Goal: Task Accomplishment & Management: Complete application form

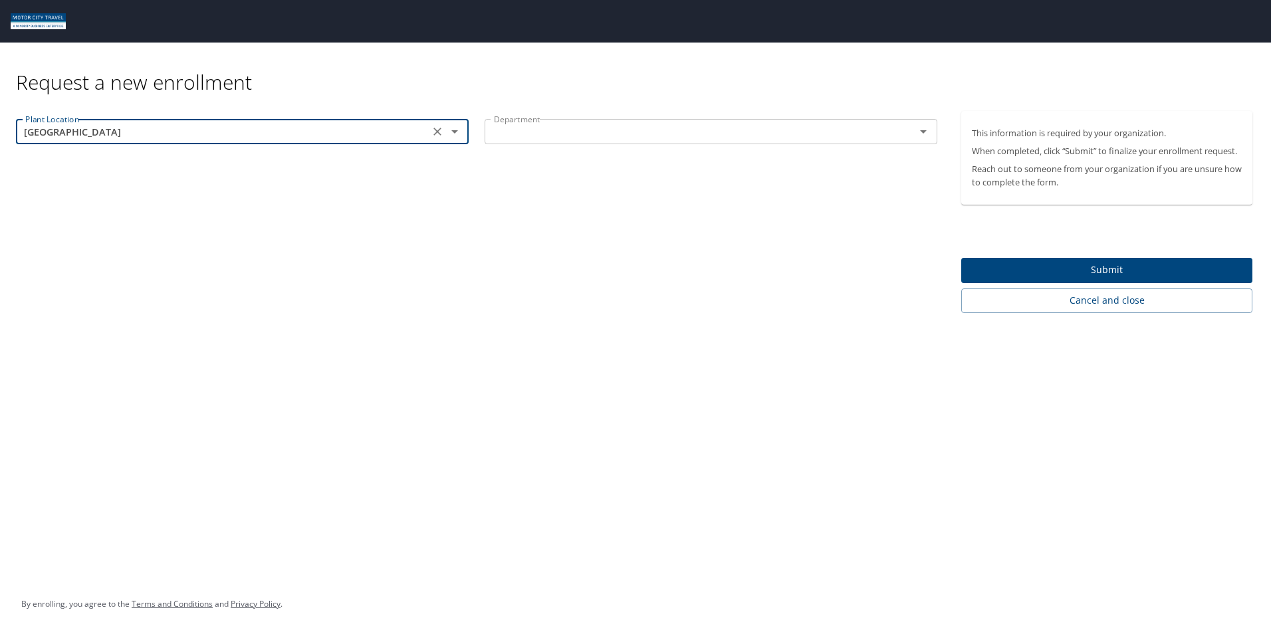
click at [453, 130] on icon "Open" at bounding box center [455, 132] width 16 height 16
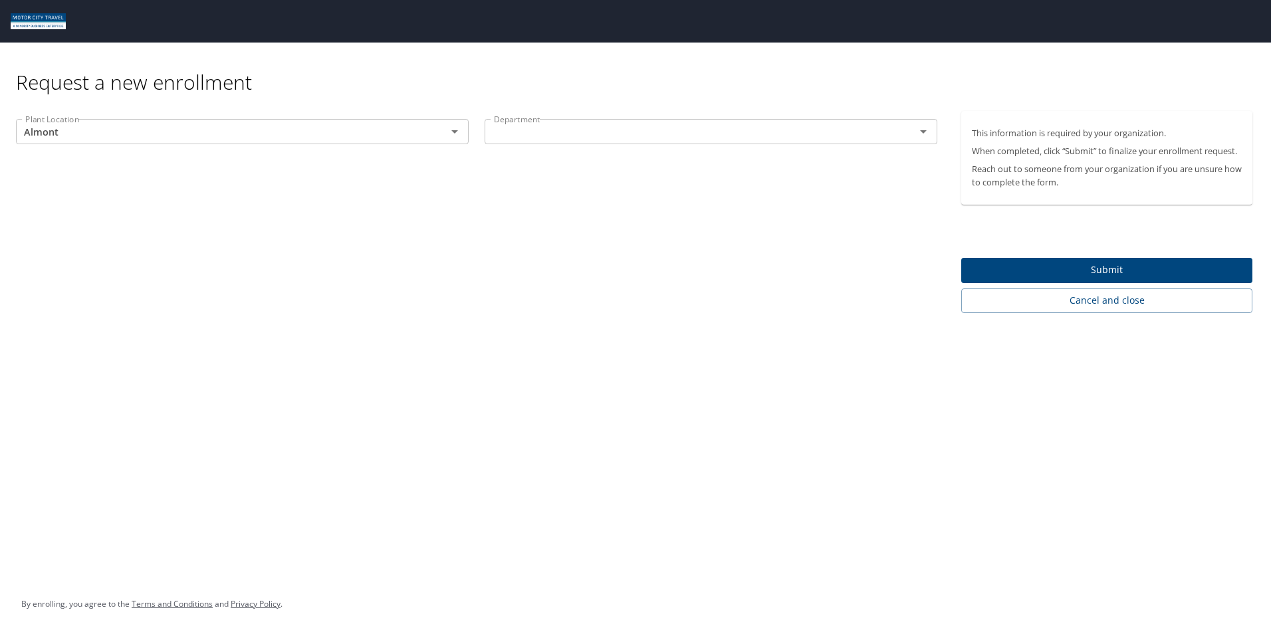
type input "Almont"
click at [455, 130] on icon "Open" at bounding box center [455, 132] width 16 height 16
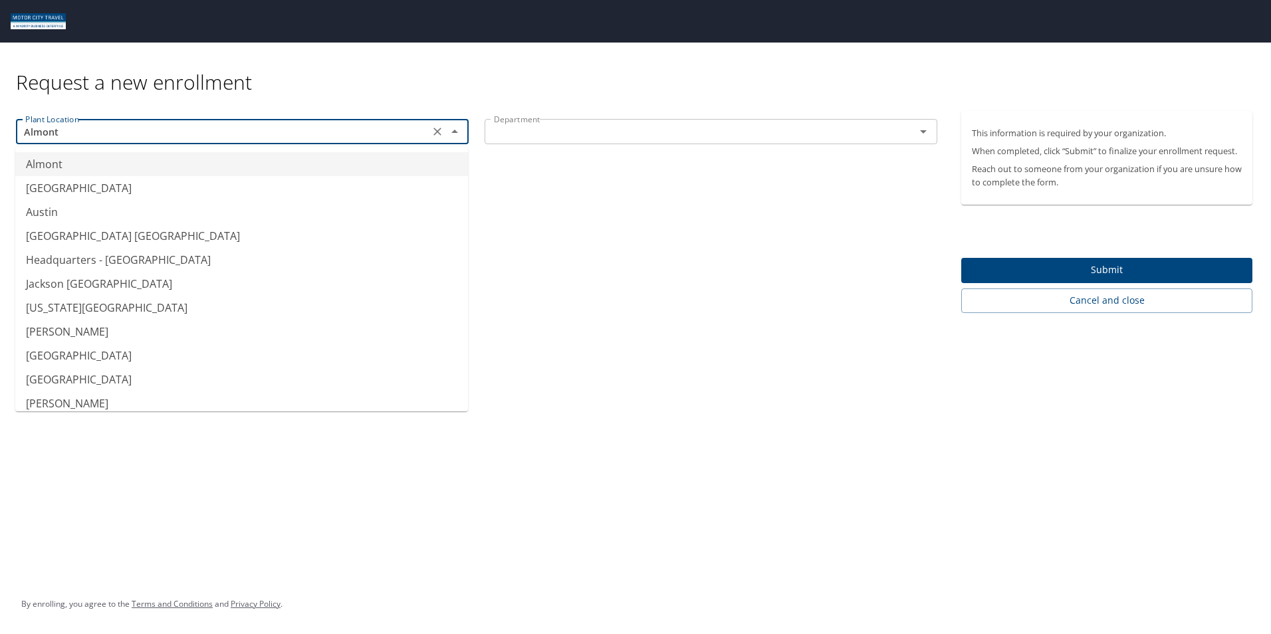
click at [455, 130] on icon "Close" at bounding box center [455, 132] width 16 height 16
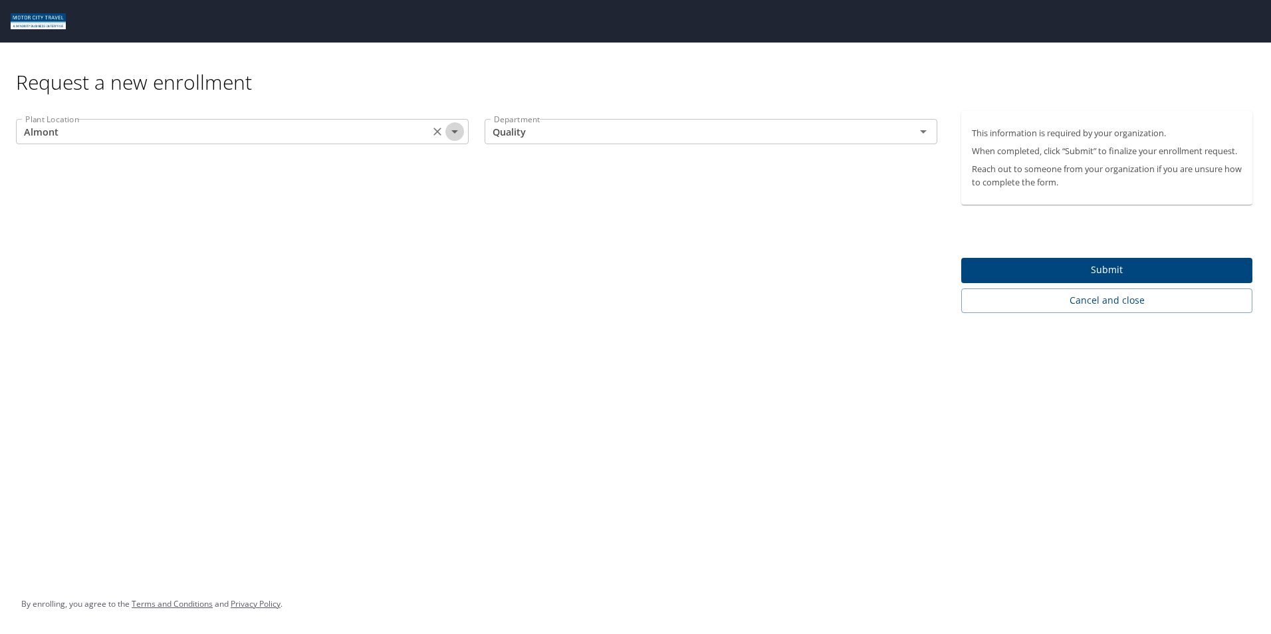
click at [455, 137] on icon "Open" at bounding box center [455, 132] width 16 height 16
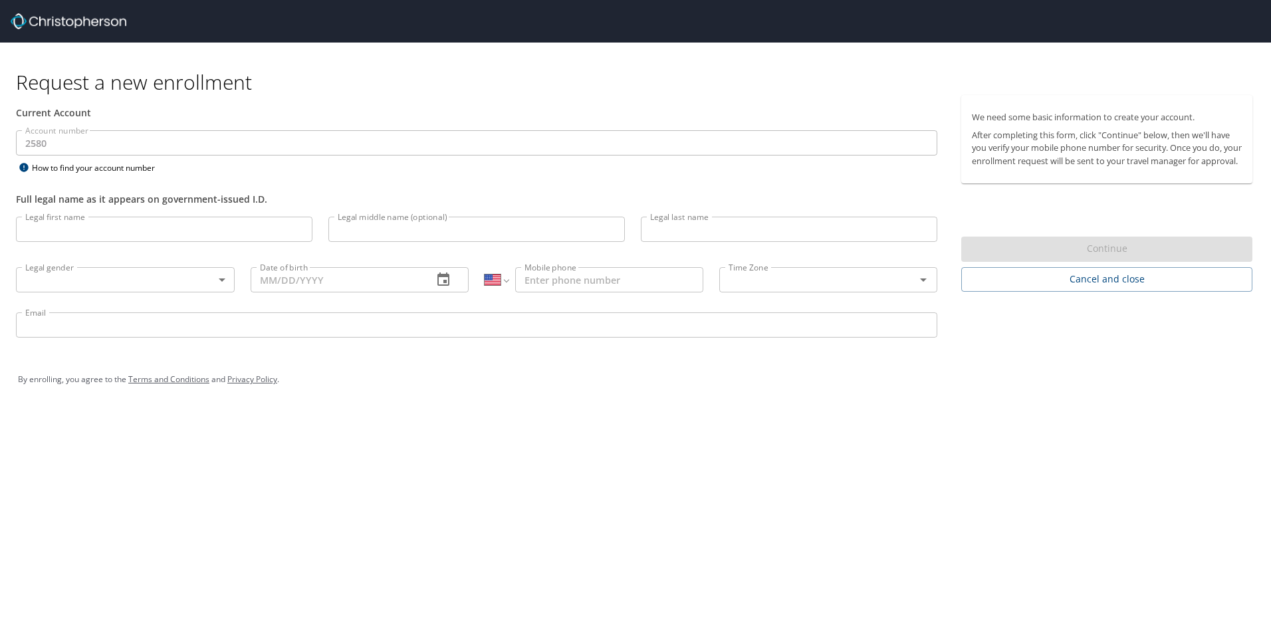
select select "US"
click at [277, 231] on input "Legal first name" at bounding box center [164, 229] width 297 height 25
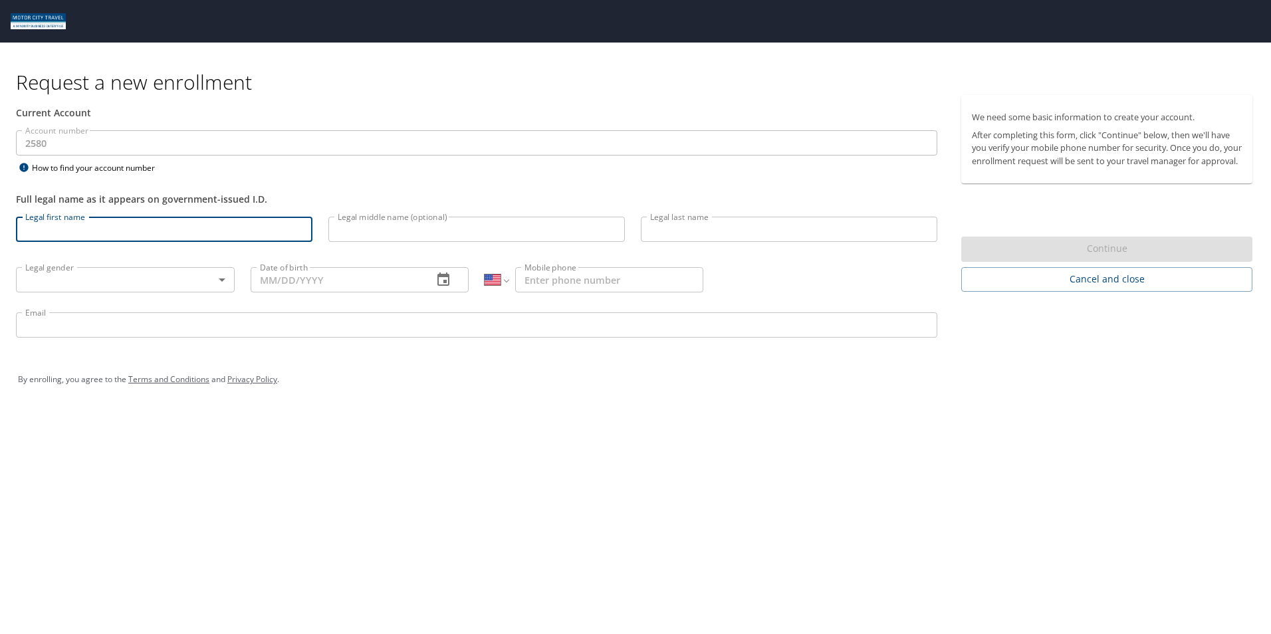
type input "John"
type input "Iles"
type input "jiles@usfarathane.com"
click at [68, 277] on body "Request a new enrollment Current Account Account number 2580 Account number How…" at bounding box center [635, 317] width 1271 height 634
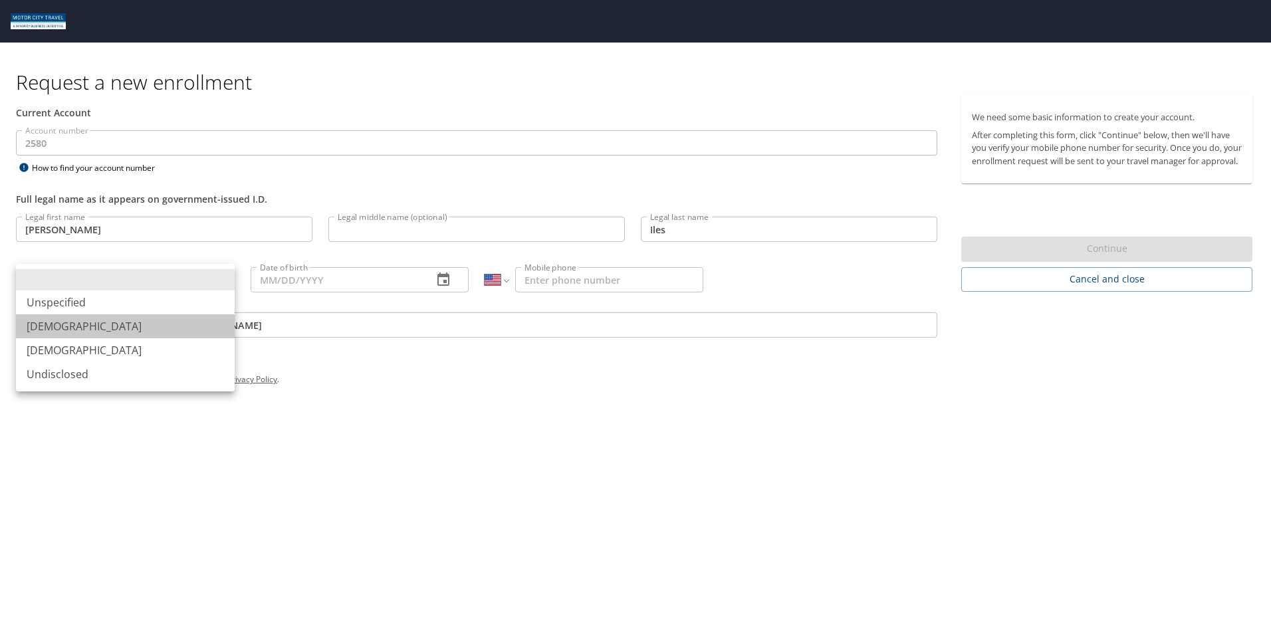
click at [68, 330] on li "[DEMOGRAPHIC_DATA]" at bounding box center [125, 326] width 219 height 24
type input "Male"
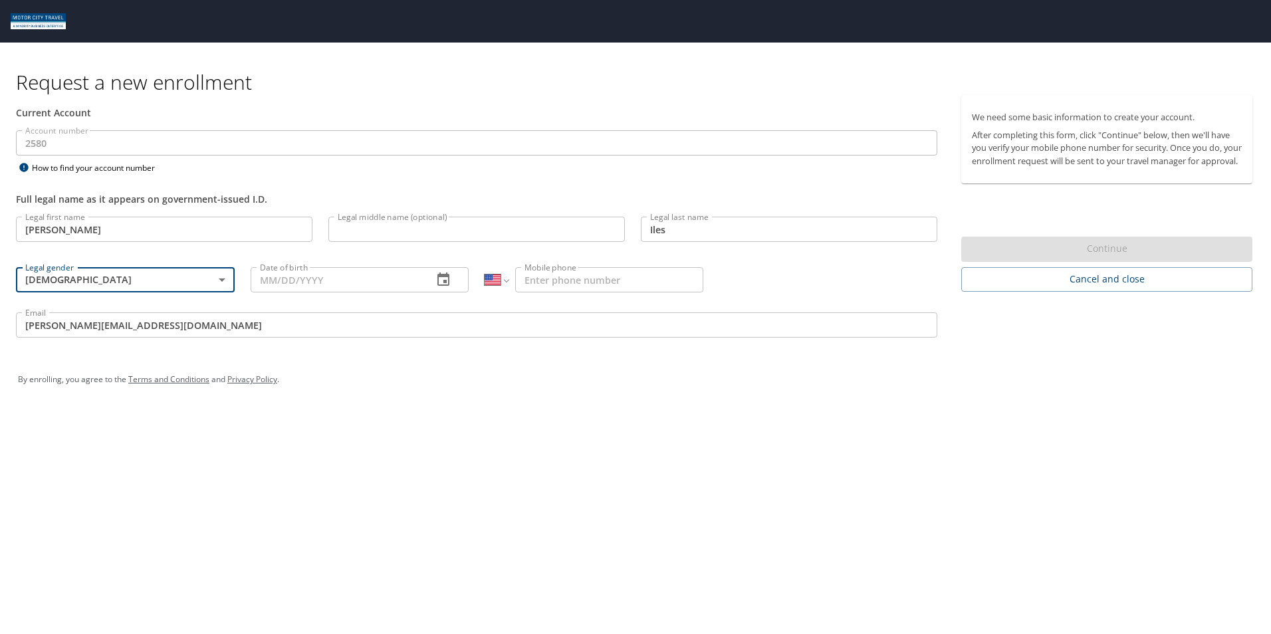
click at [291, 280] on input "Date of birth" at bounding box center [337, 279] width 172 height 25
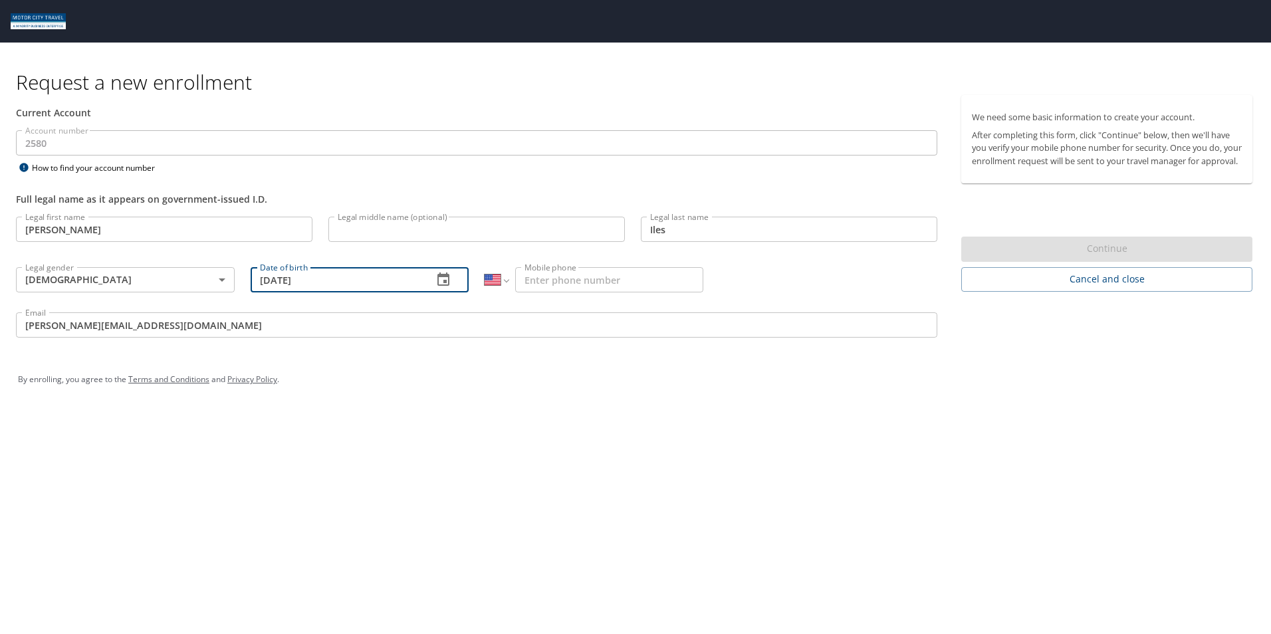
type input "08/28/1977"
click at [556, 266] on div "International Afghanistan Åland Islands Albania Algeria American Samoa Andorra …" at bounding box center [594, 279] width 235 height 51
click at [537, 281] on input "Mobile phone" at bounding box center [609, 279] width 188 height 25
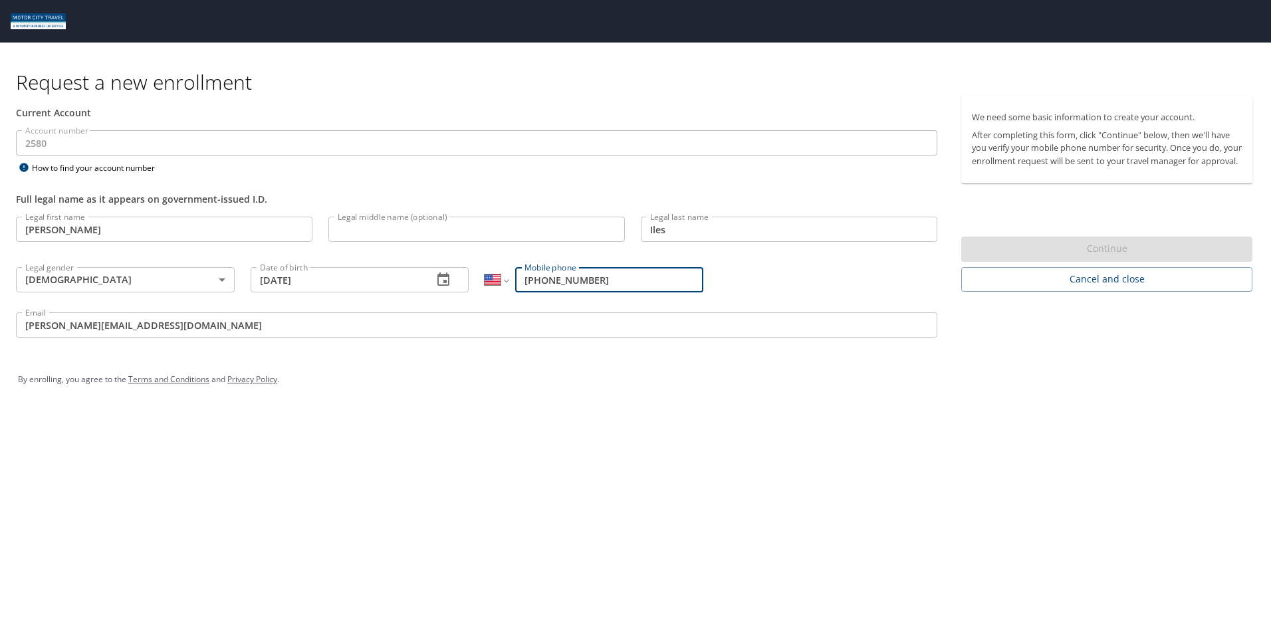
type input "(810) 334-6977"
click at [516, 314] on input "[PERSON_NAME][EMAIL_ADDRESS][DOMAIN_NAME]" at bounding box center [477, 324] width 922 height 25
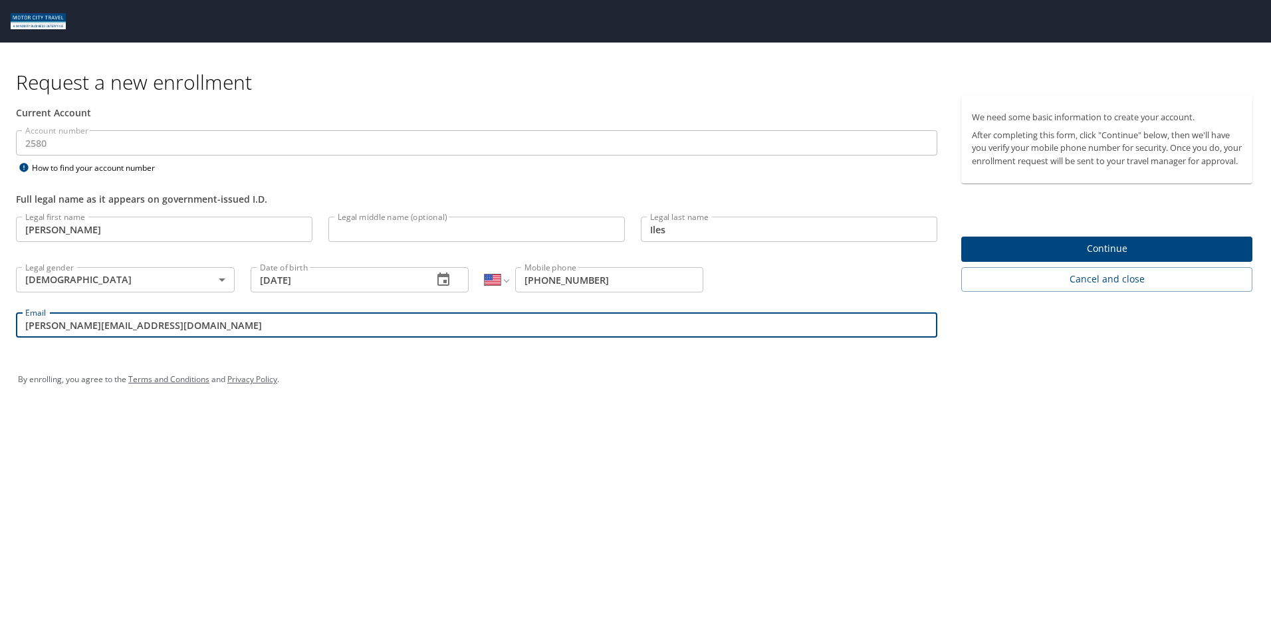
click at [1084, 257] on span "Continue" at bounding box center [1107, 249] width 270 height 17
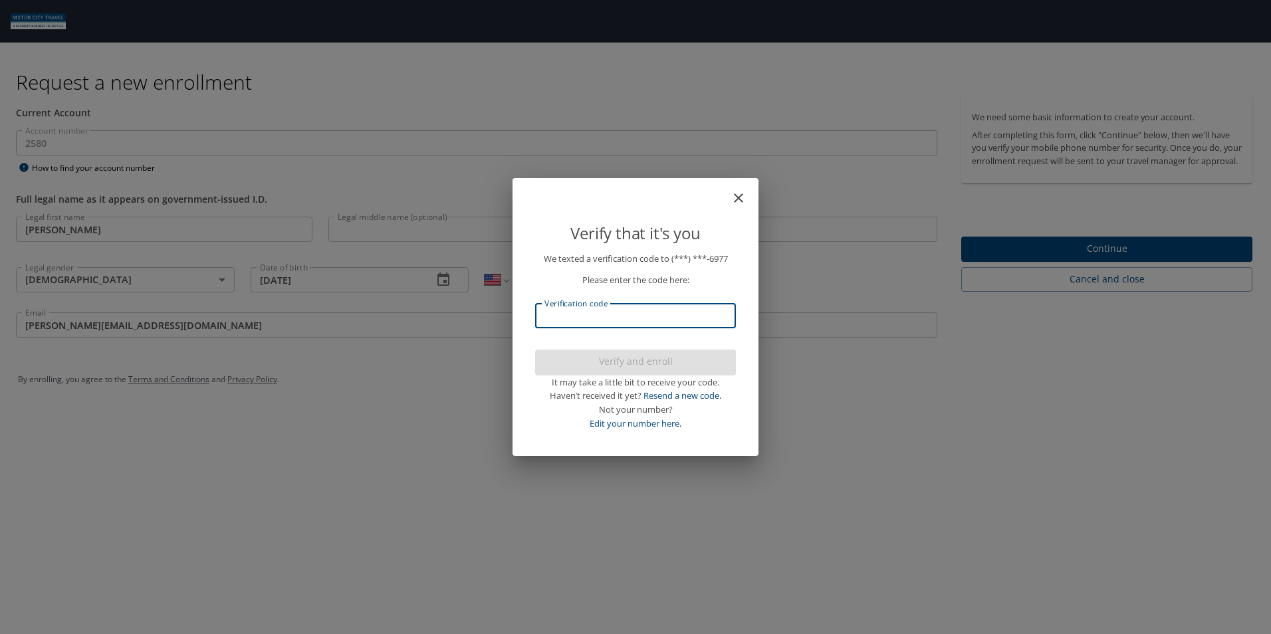
click at [604, 318] on input "Verification code" at bounding box center [635, 315] width 201 height 25
type input "627482"
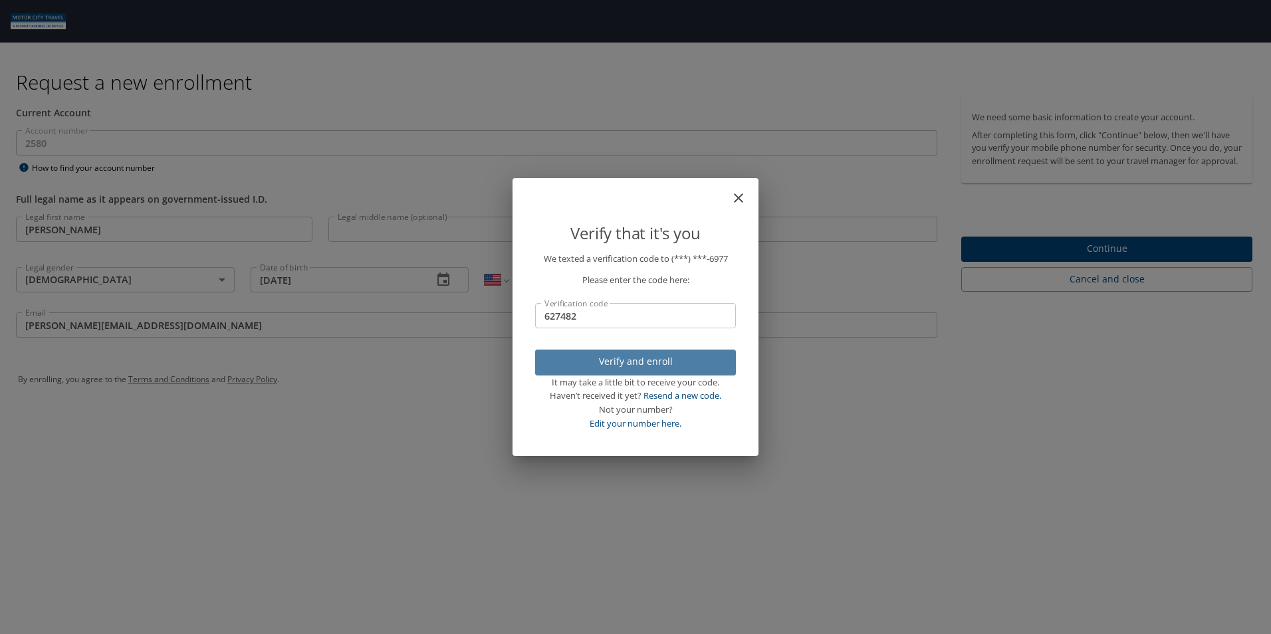
click at [635, 359] on span "Verify and enroll" at bounding box center [636, 362] width 180 height 17
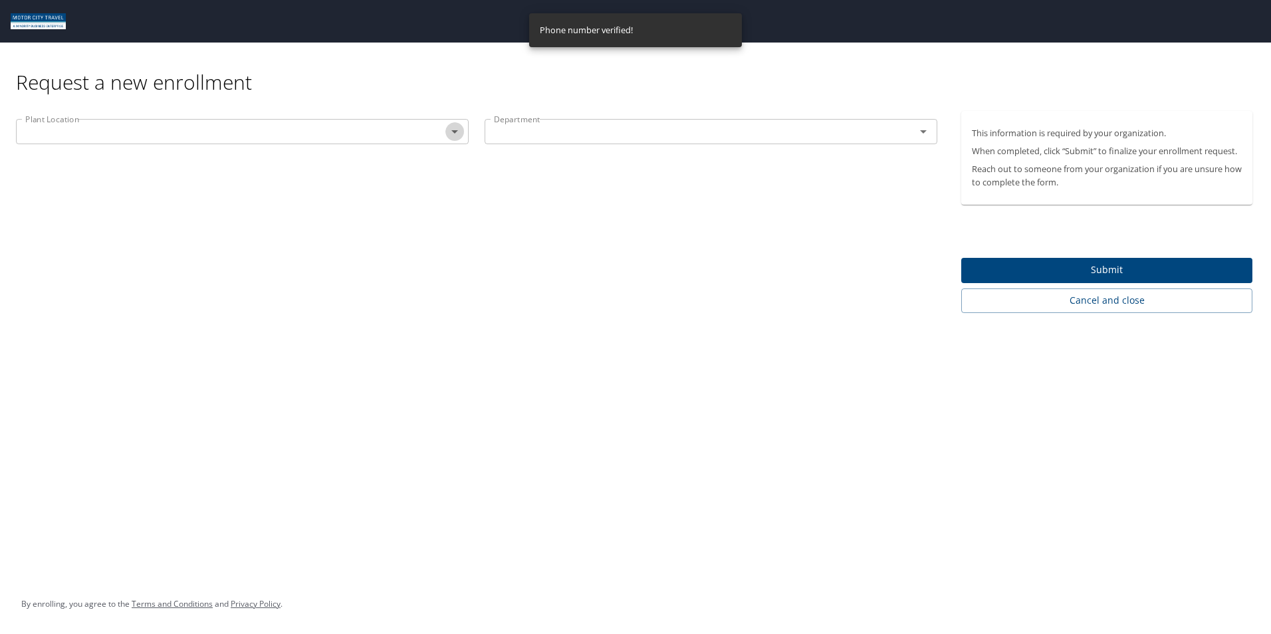
click at [453, 132] on icon "Open" at bounding box center [454, 131] width 7 height 3
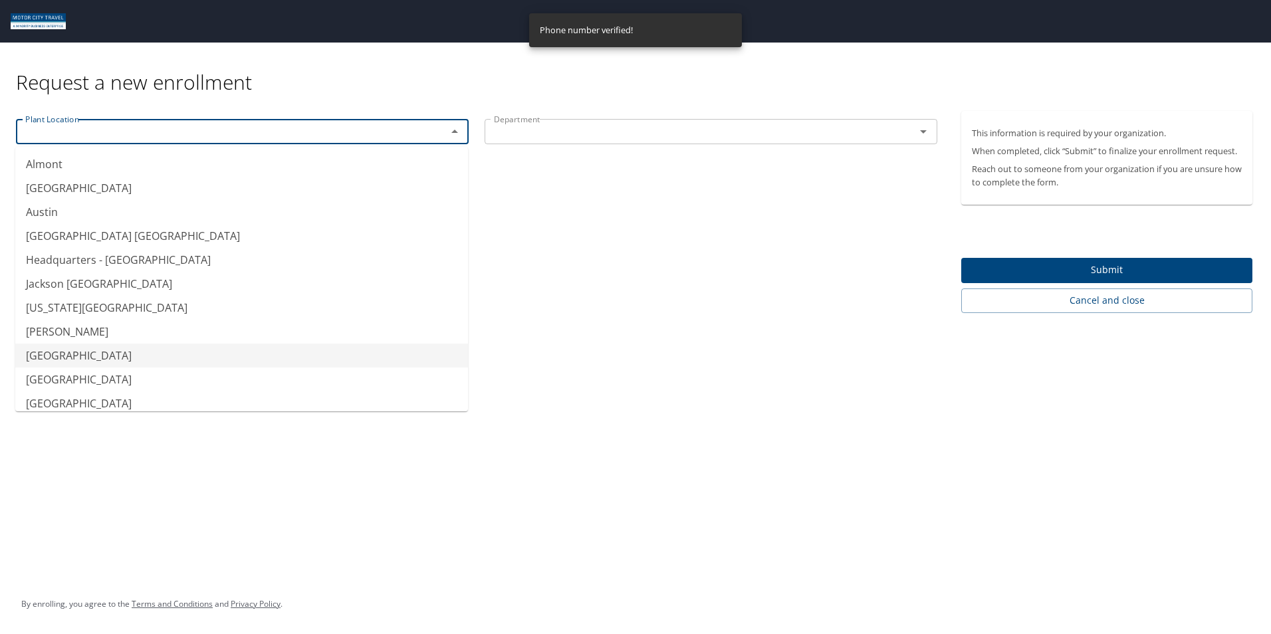
click at [190, 349] on li "Port Huron" at bounding box center [241, 356] width 453 height 24
type input "Port Huron"
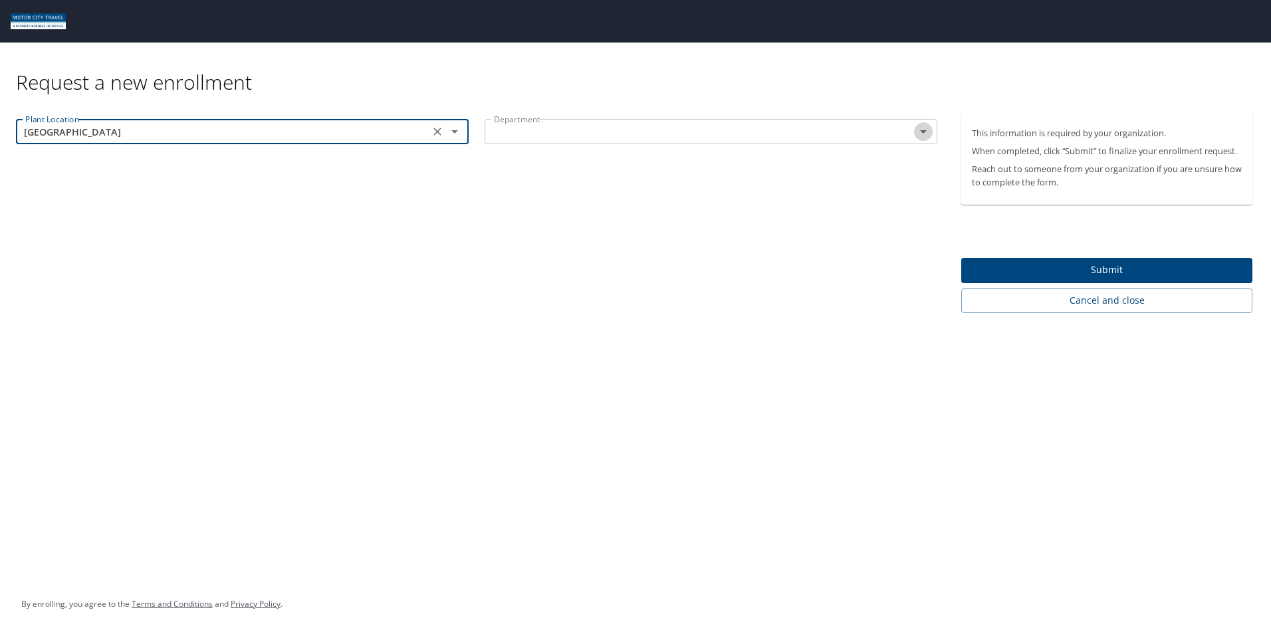
click at [927, 136] on icon "Open" at bounding box center [924, 132] width 16 height 16
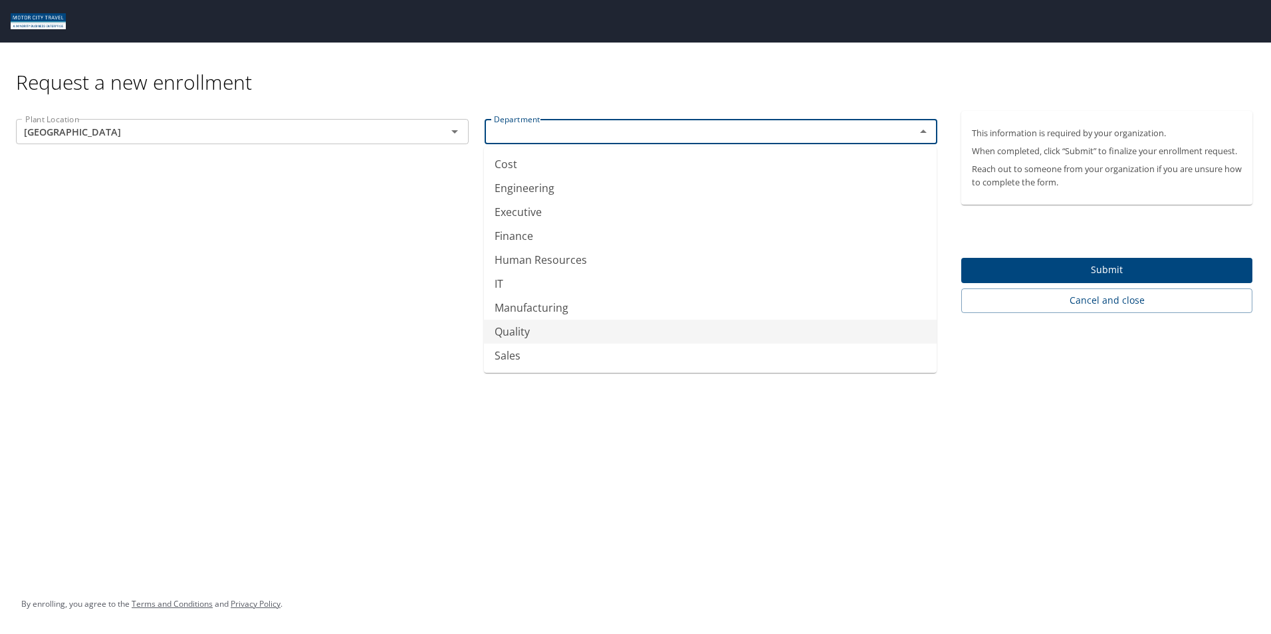
click at [536, 335] on li "Quality" at bounding box center [710, 332] width 453 height 24
type input "Quality"
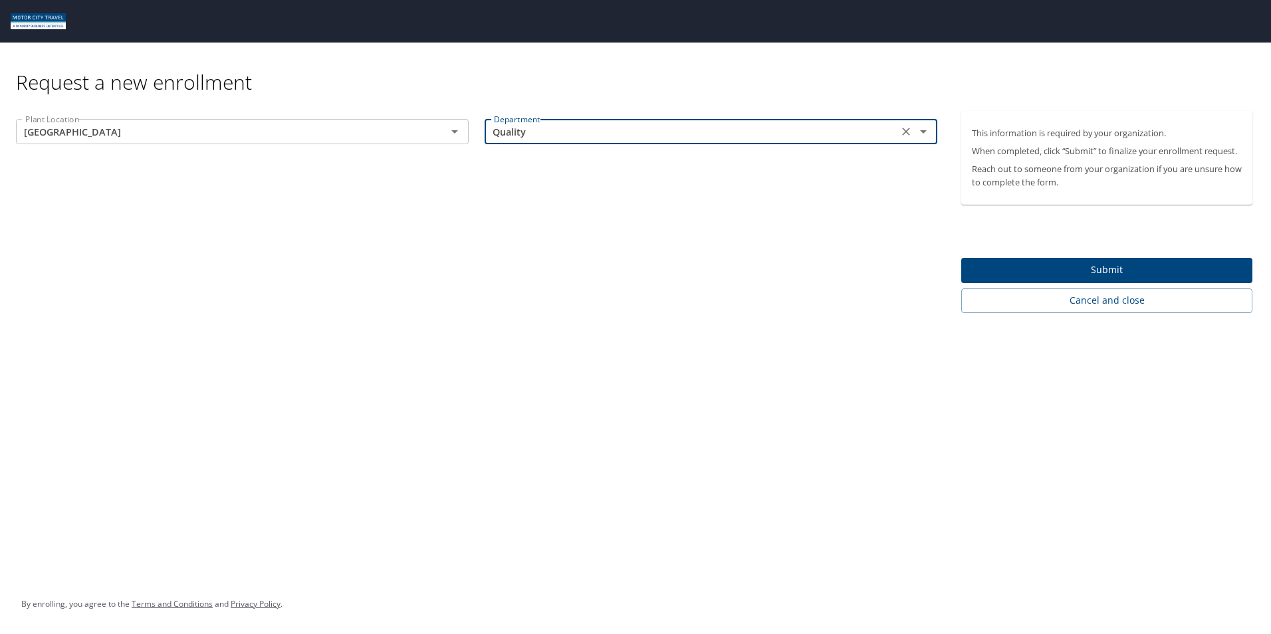
click at [1106, 271] on span "Submit" at bounding box center [1107, 270] width 270 height 17
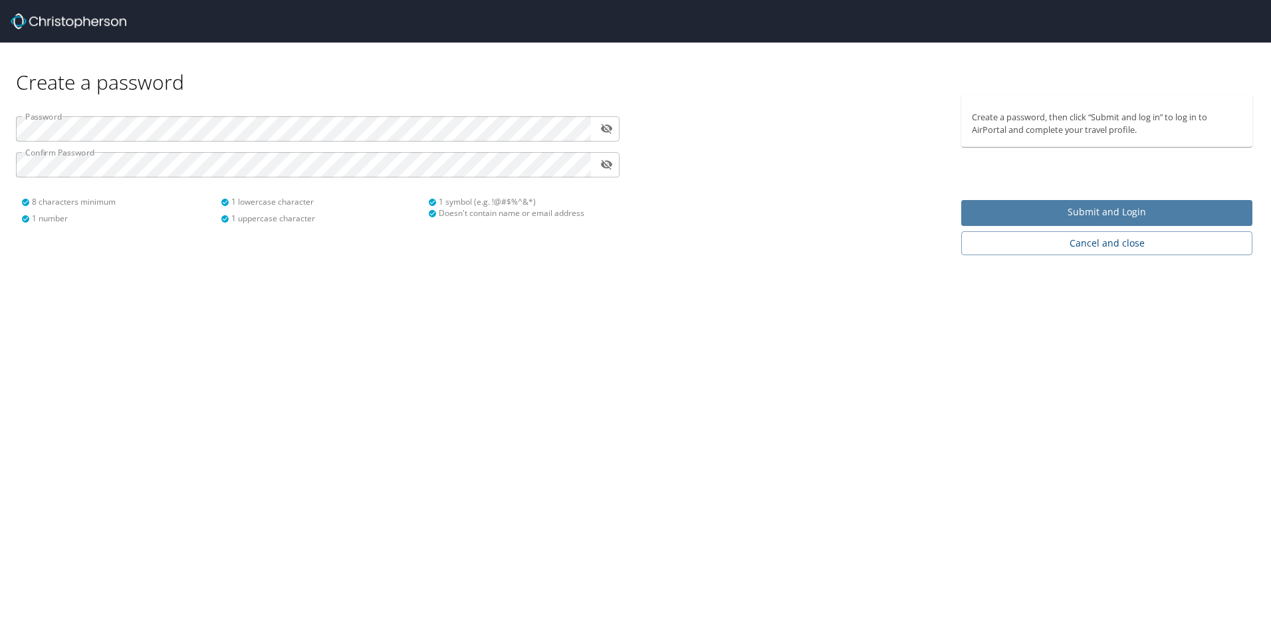
click at [1074, 214] on span "Submit and Login" at bounding box center [1107, 212] width 270 height 17
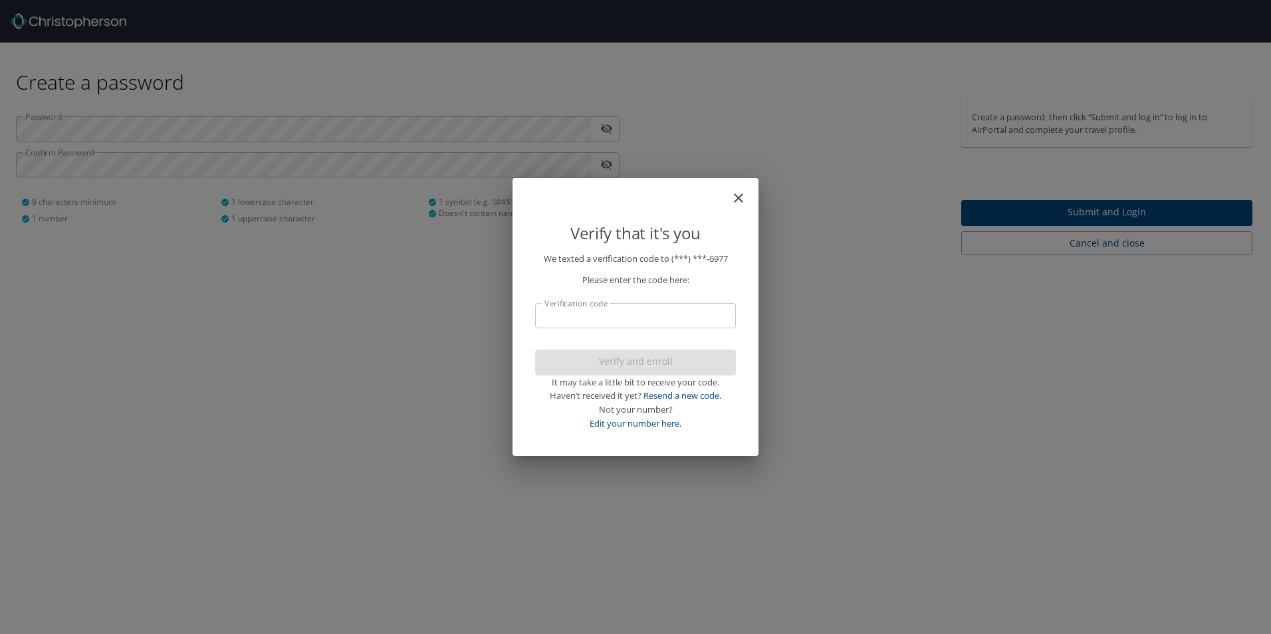
click at [598, 314] on input "Verification code" at bounding box center [635, 315] width 201 height 25
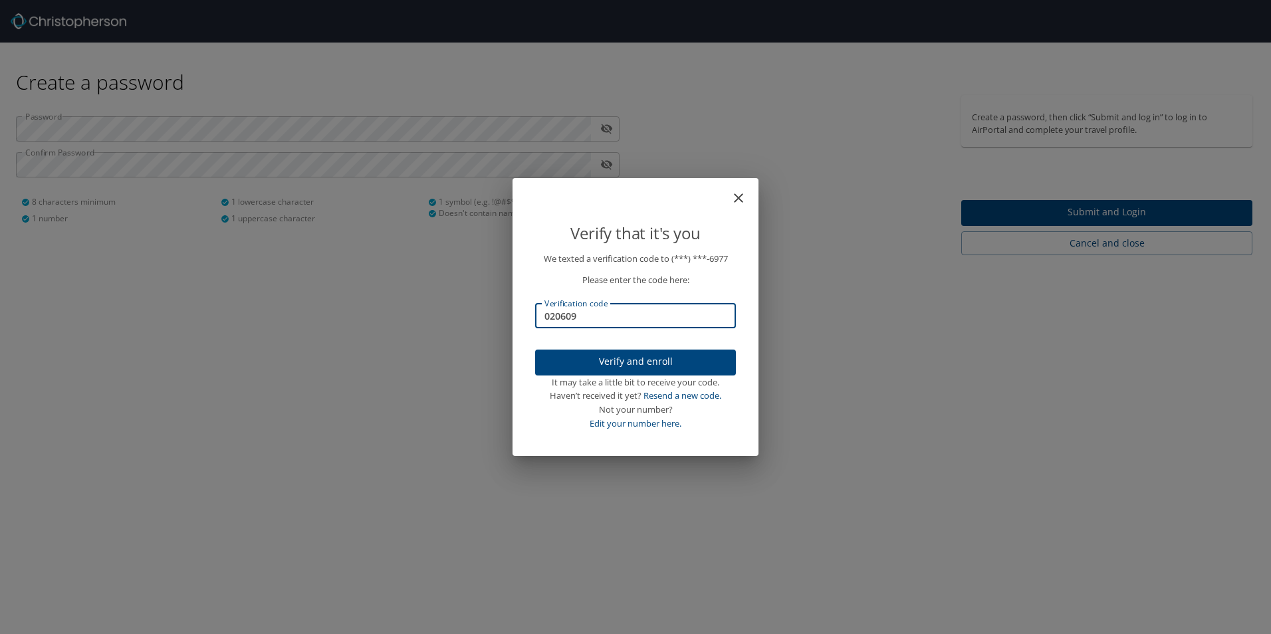
type input "020609"
click at [644, 363] on span "Verify and enroll" at bounding box center [636, 362] width 180 height 17
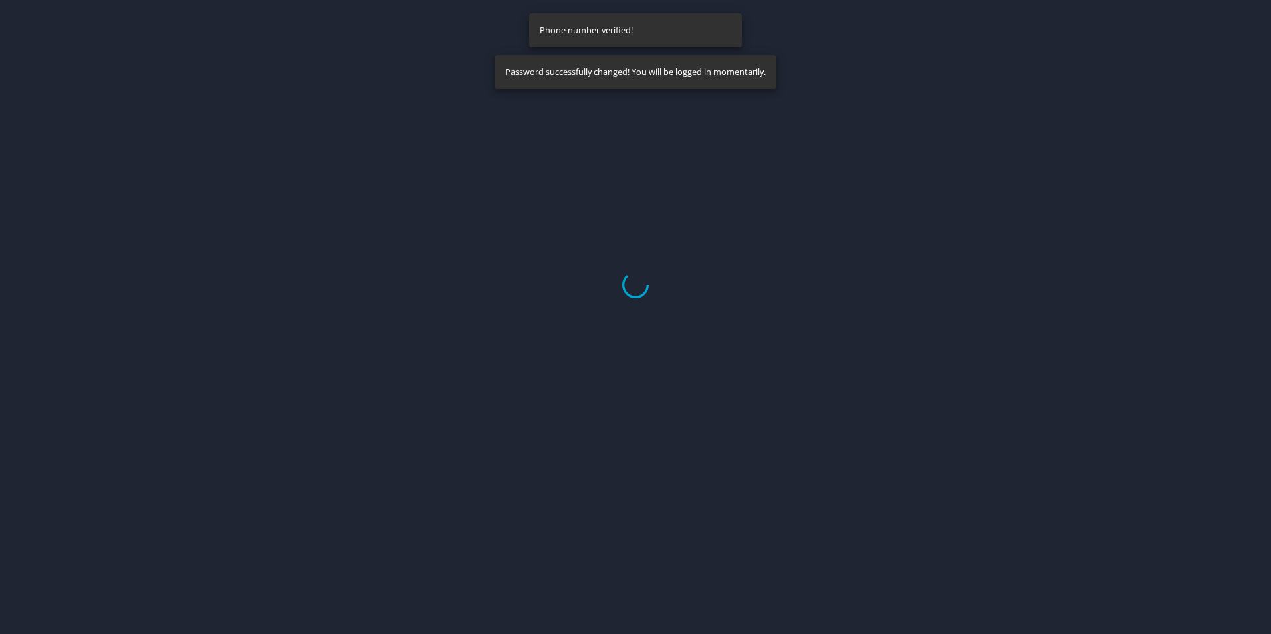
select select "US"
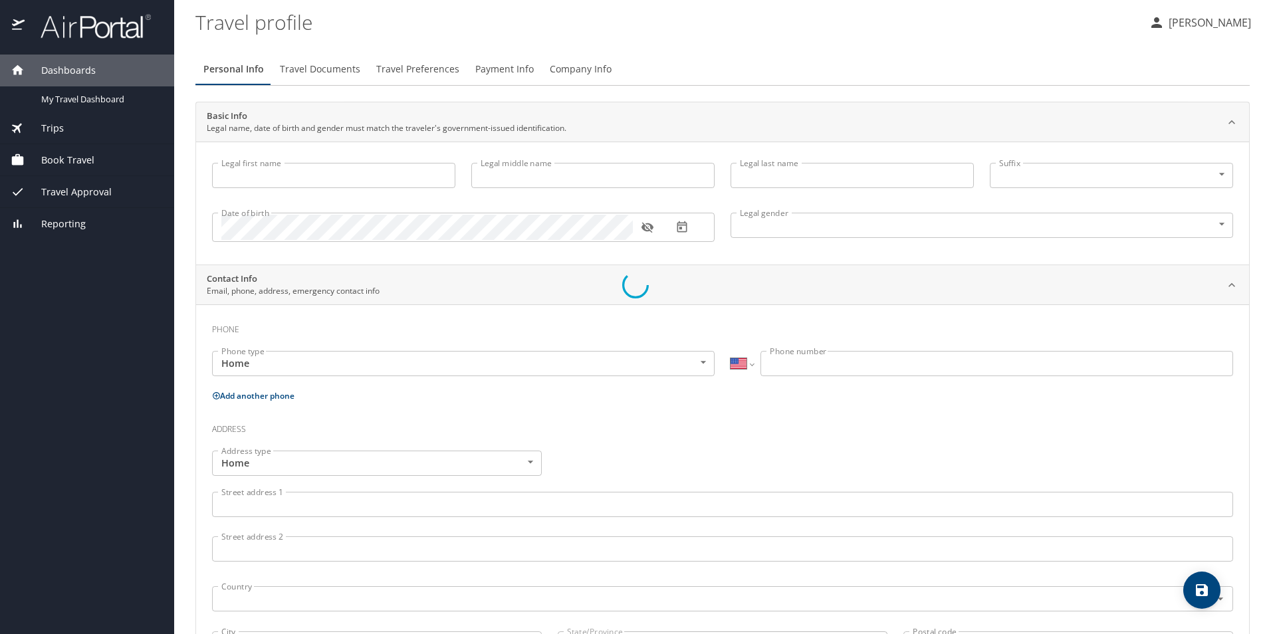
type input "[PERSON_NAME]"
type input "Iles"
type input "Male"
select select "US"
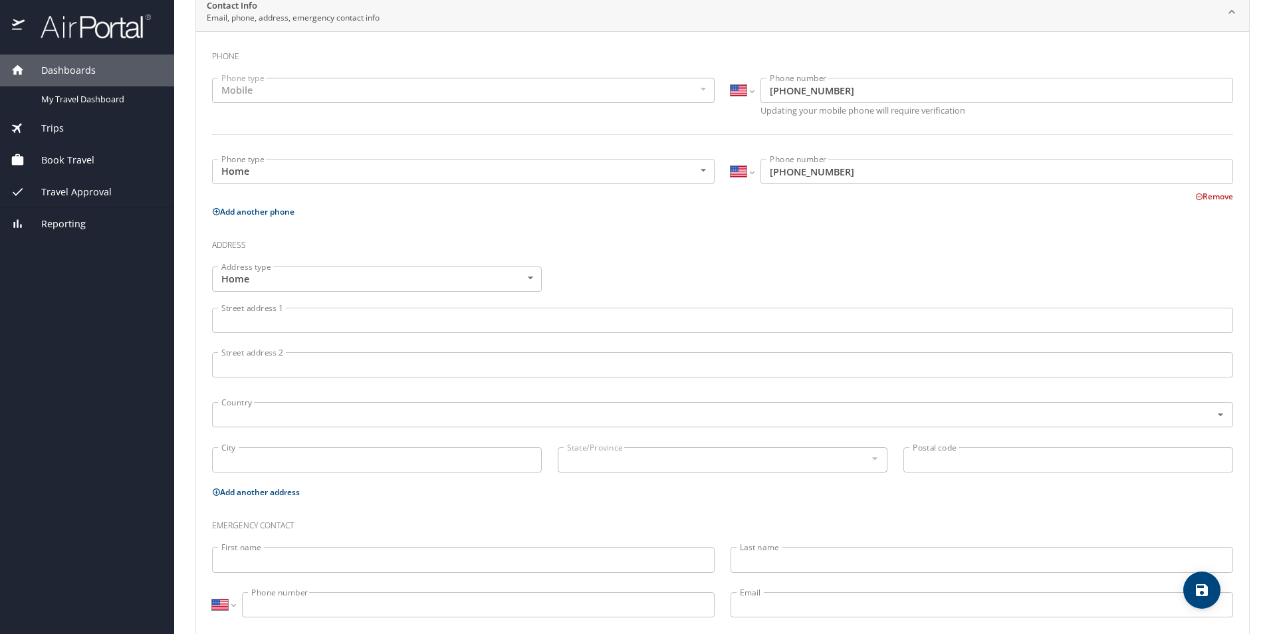
scroll to position [301, 0]
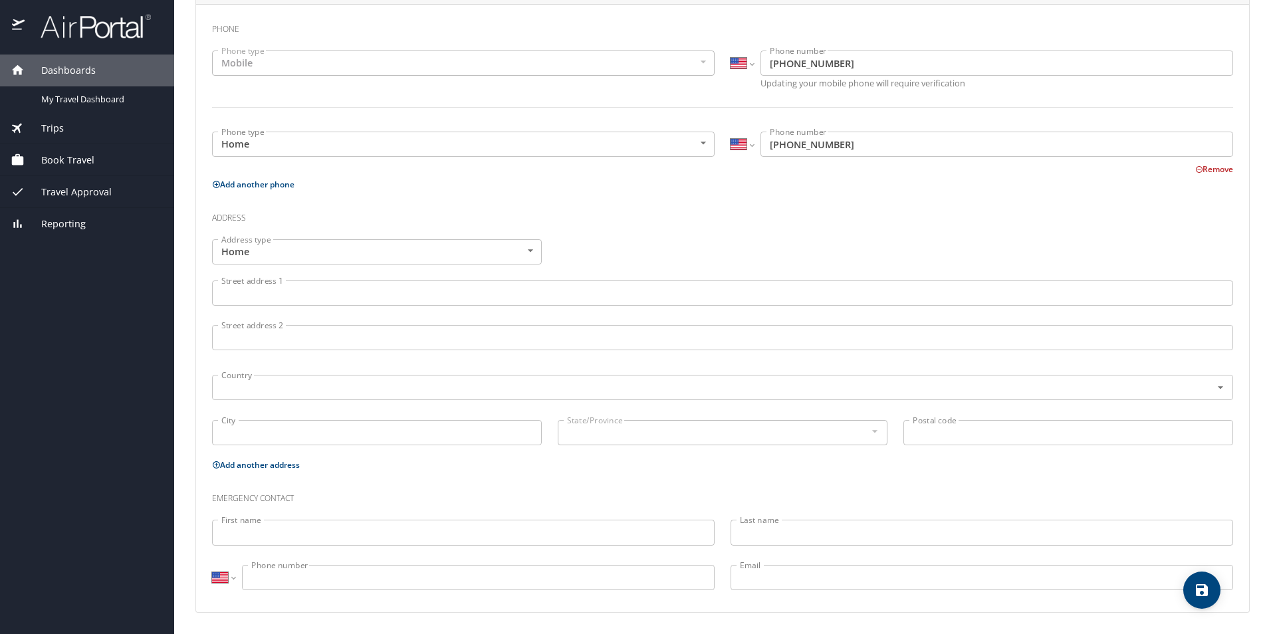
click at [278, 256] on body "Dashboards My Travel Dashboard Trips Current / Future Trips Past Trips Trips Mi…" at bounding box center [635, 317] width 1271 height 634
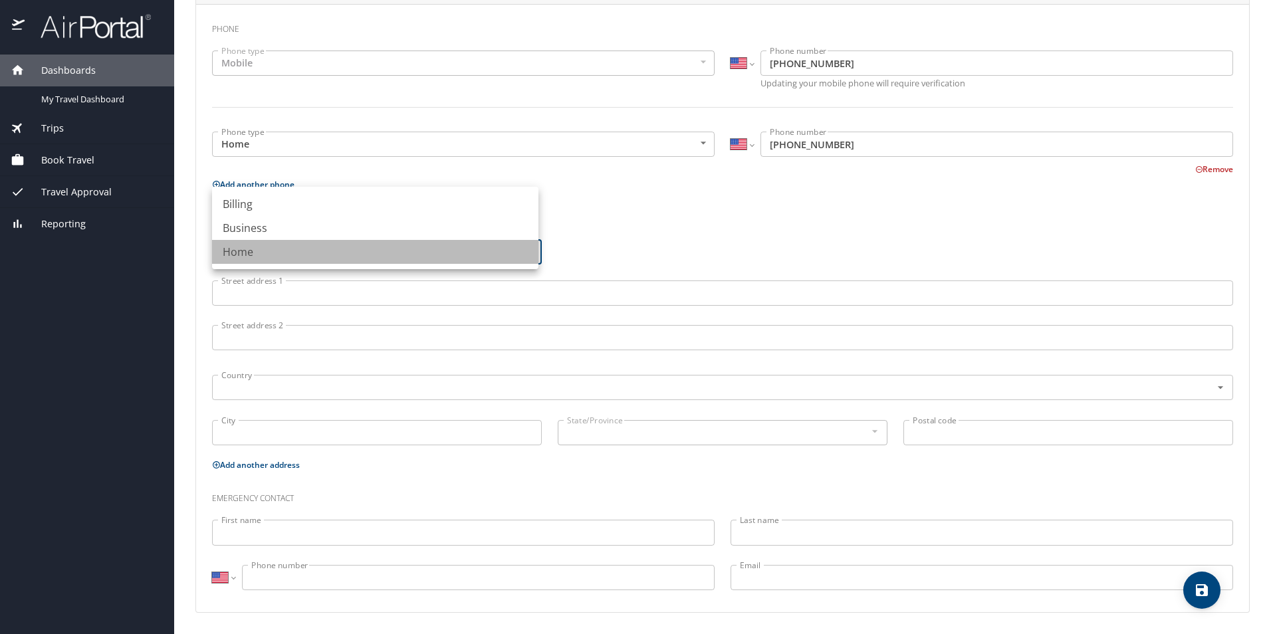
click at [279, 256] on li "Home" at bounding box center [375, 252] width 326 height 24
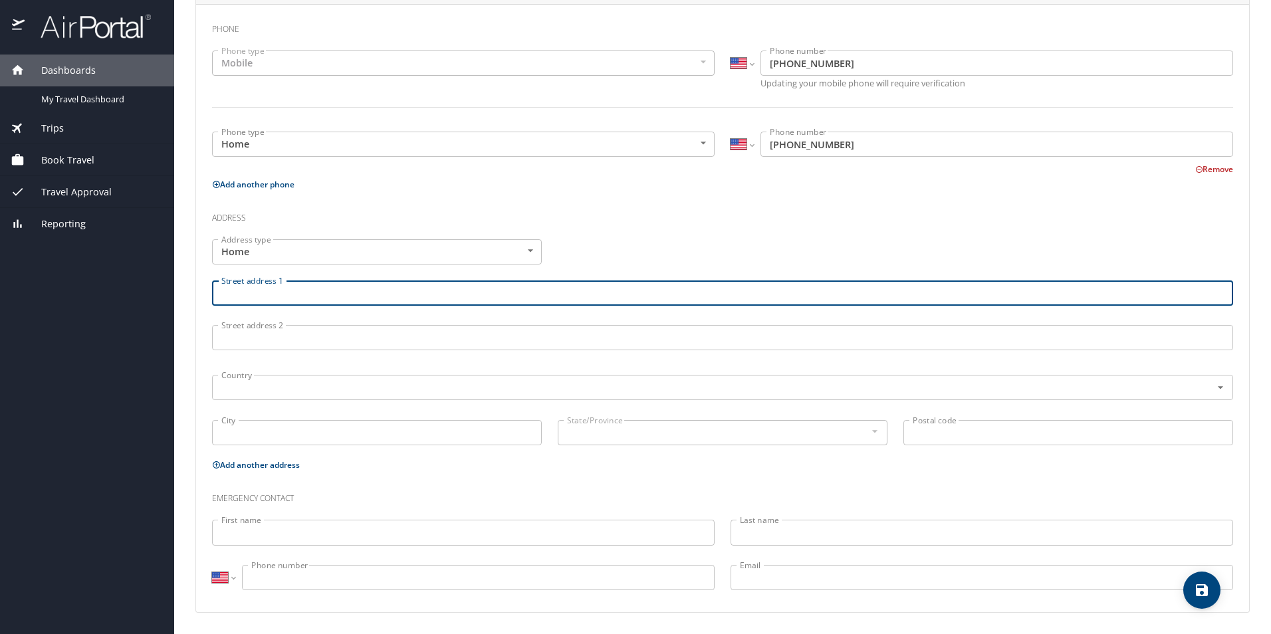
click at [267, 284] on input "Street address 1" at bounding box center [722, 293] width 1021 height 25
click at [1214, 391] on icon "Open" at bounding box center [1220, 387] width 13 height 13
type input "2314 Beck Blvd Apt 309"
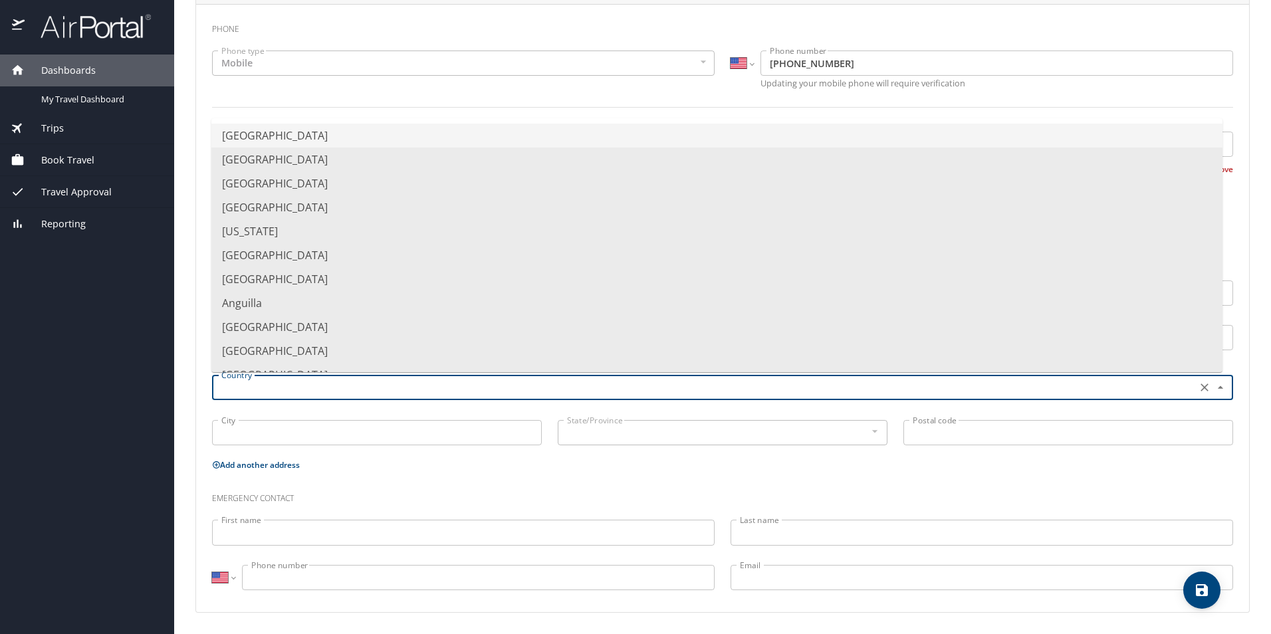
click at [377, 132] on li "United States of America" at bounding box center [716, 136] width 1011 height 24
type input "United States of America"
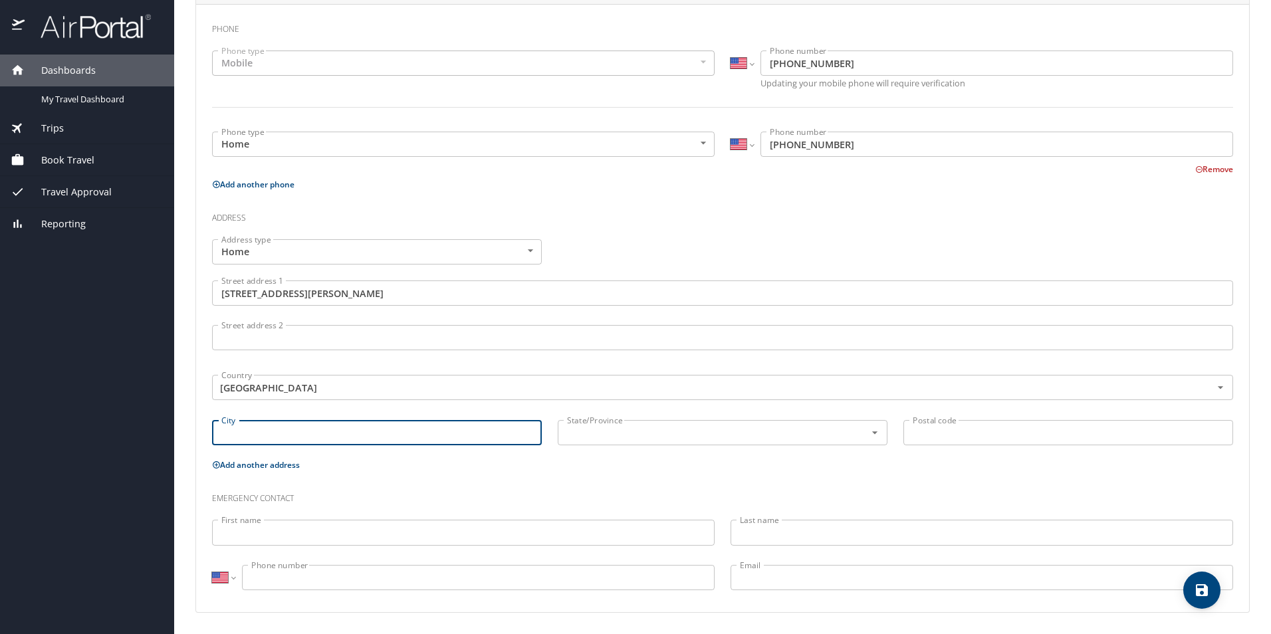
click at [256, 429] on input "City" at bounding box center [377, 432] width 330 height 25
type input "Fort Gratiot"
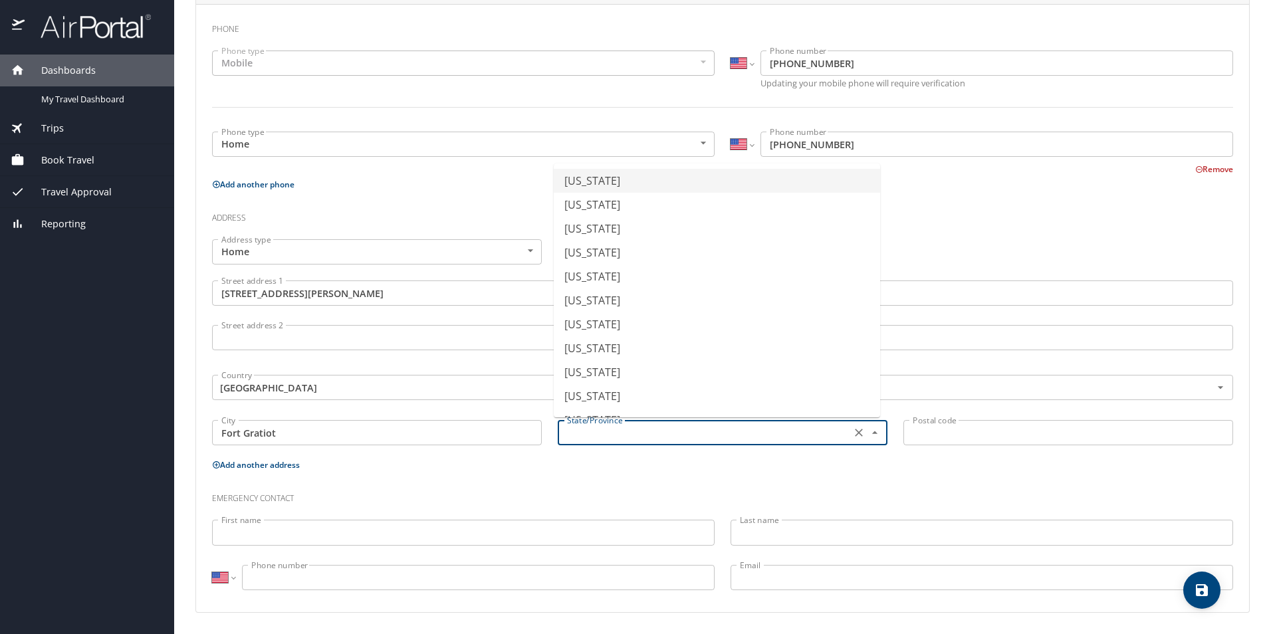
click at [672, 433] on input "text" at bounding box center [703, 432] width 283 height 17
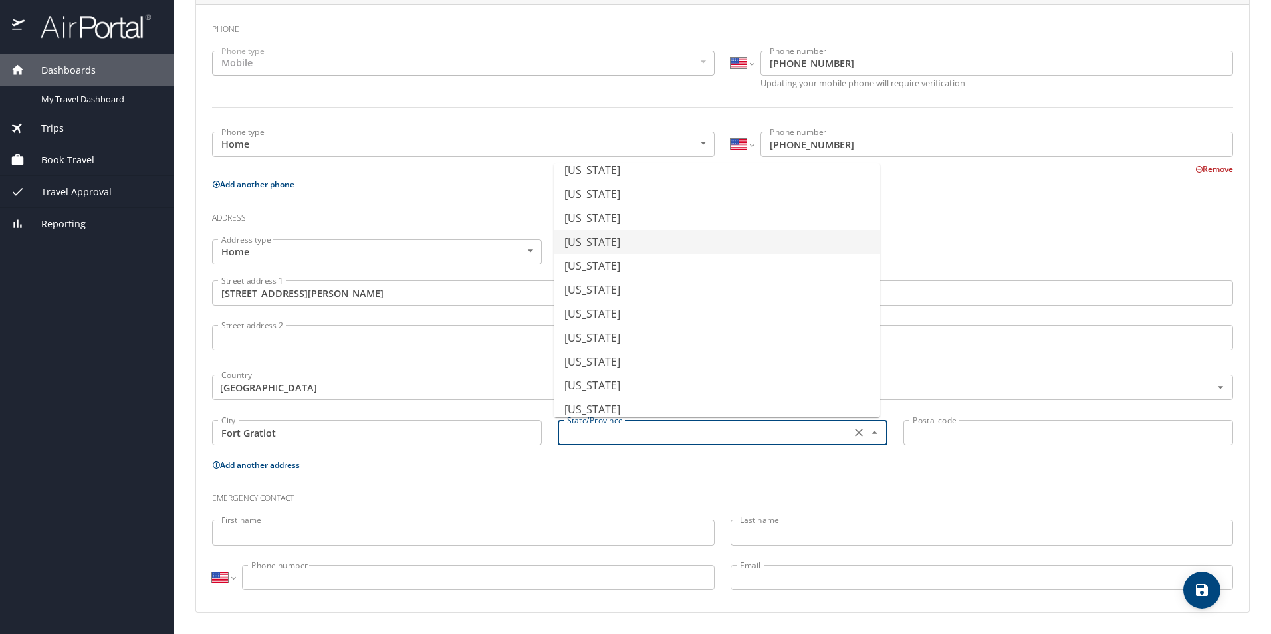
click at [604, 236] on li "Michigan" at bounding box center [717, 242] width 326 height 24
type input "Michigan"
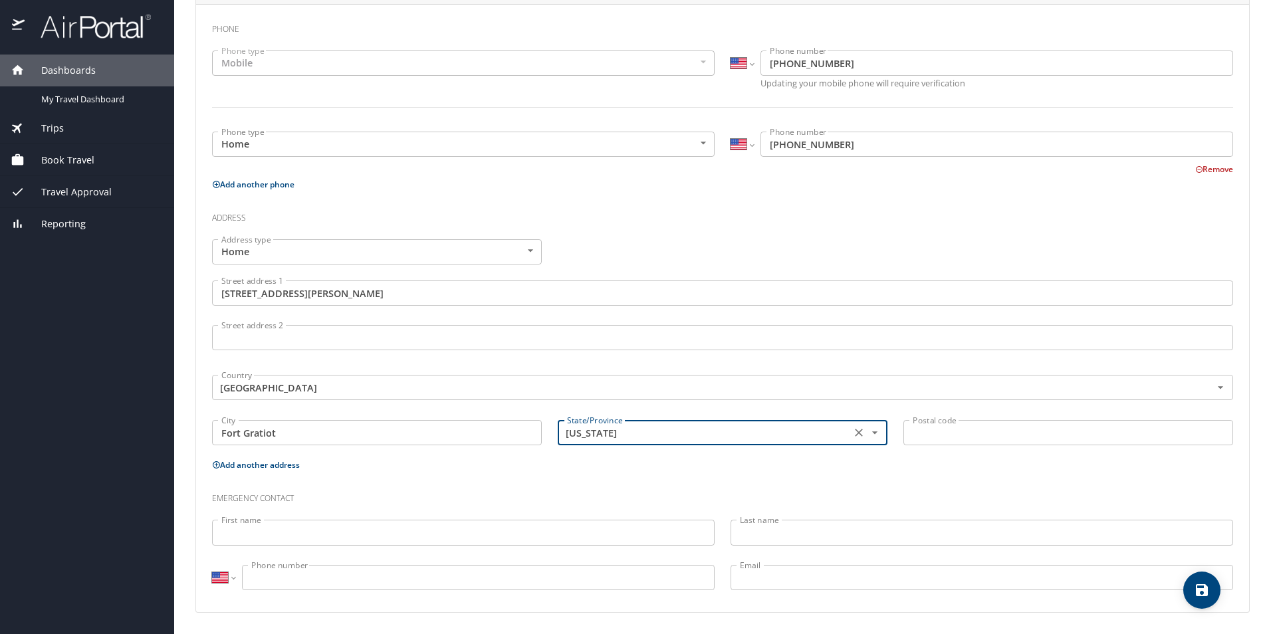
click at [918, 427] on input "Postal code" at bounding box center [1069, 432] width 330 height 25
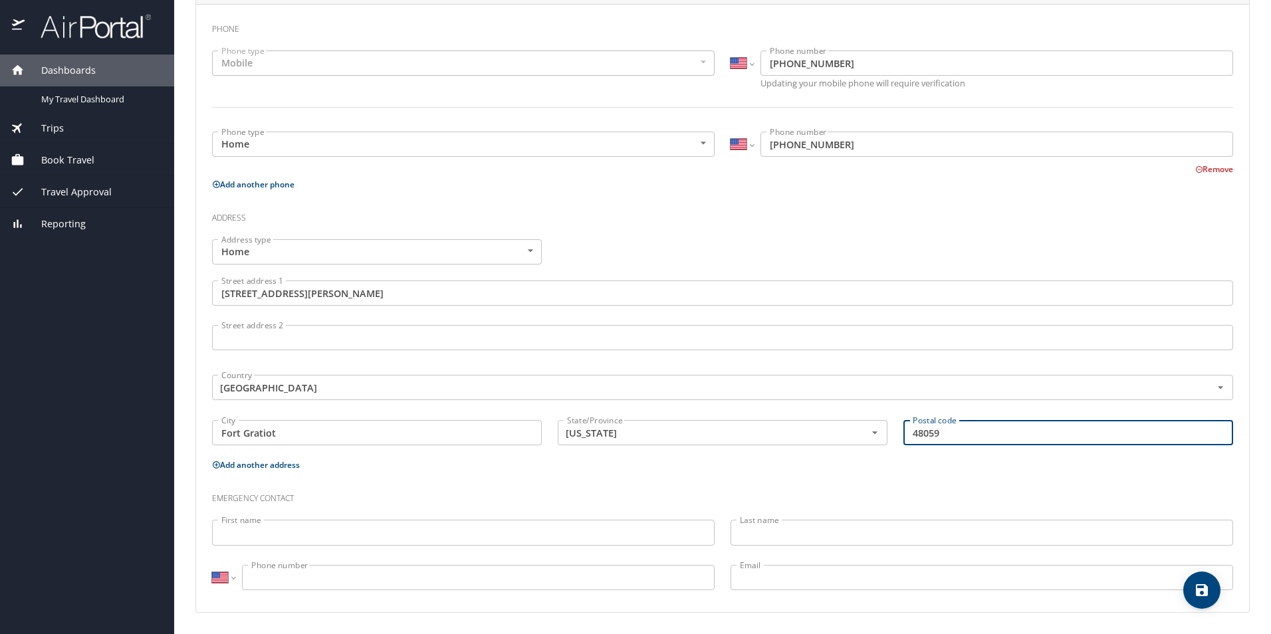
type input "48059"
click at [295, 534] on input "First name" at bounding box center [463, 532] width 503 height 25
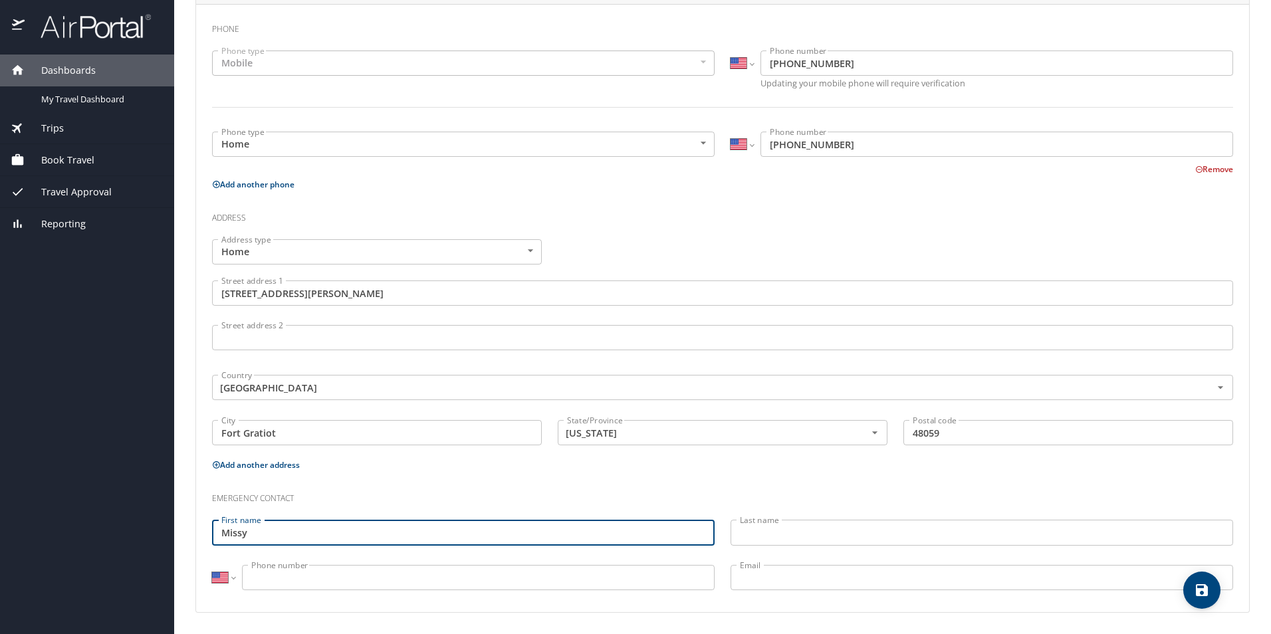
type input "Missy"
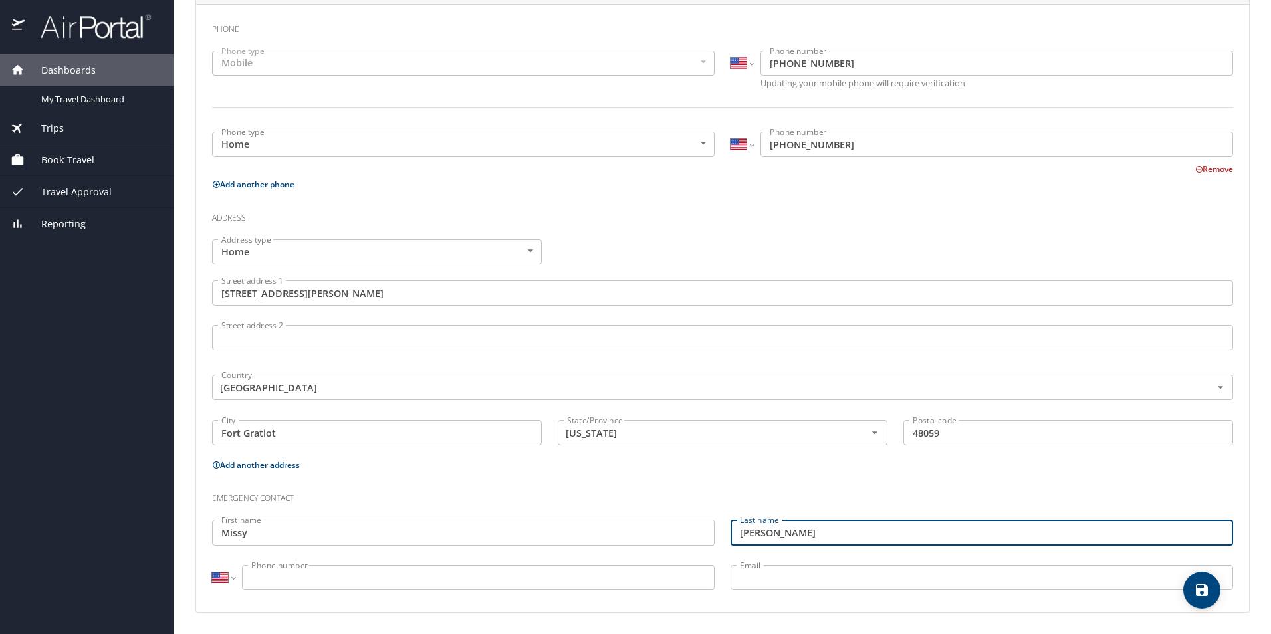
type input "Bauman"
click at [337, 571] on input "Phone number" at bounding box center [478, 577] width 473 height 25
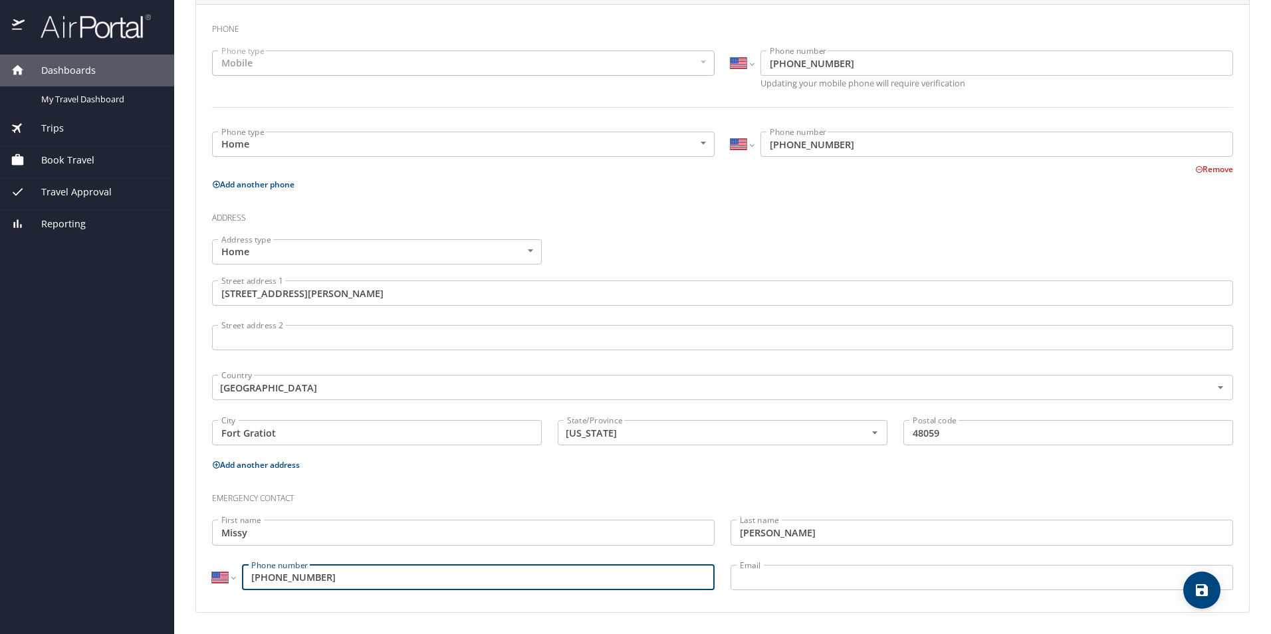
type input "(810) 334-7228"
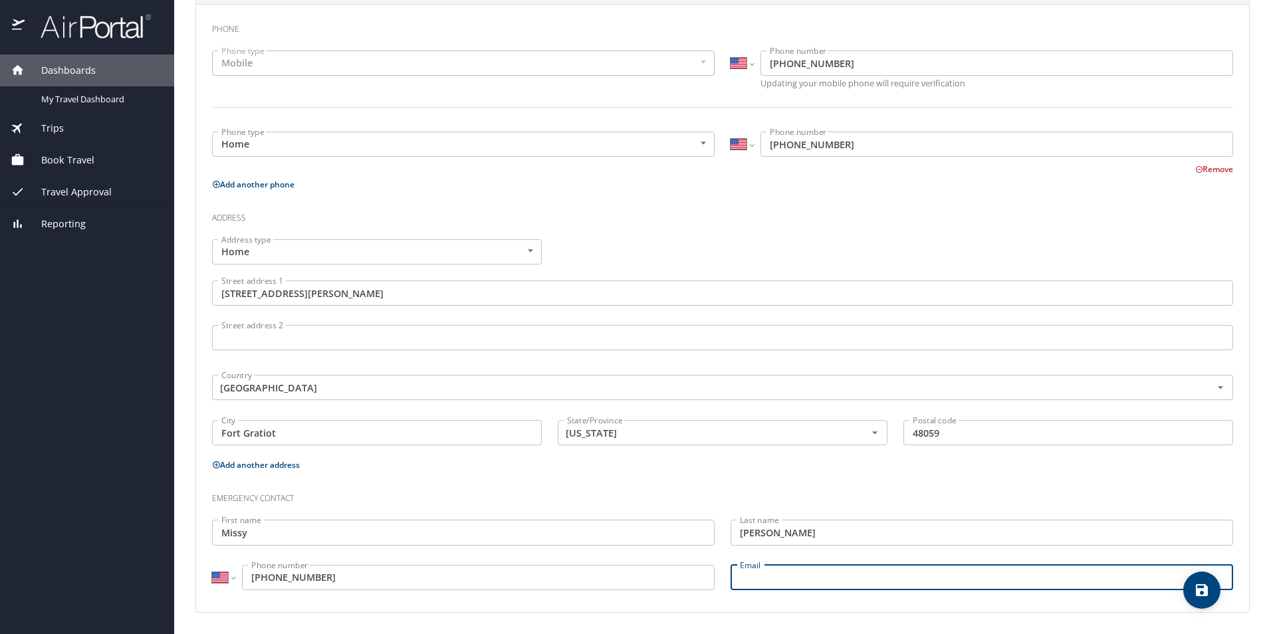
click at [743, 576] on input "Email" at bounding box center [982, 577] width 503 height 25
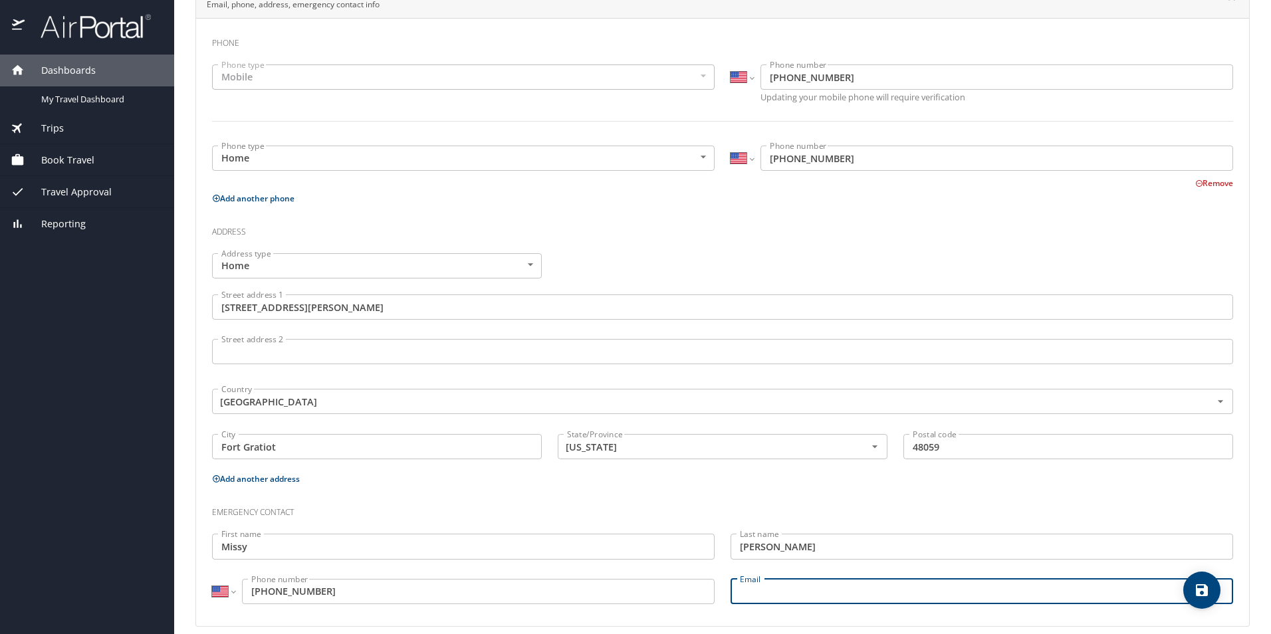
scroll to position [301, 0]
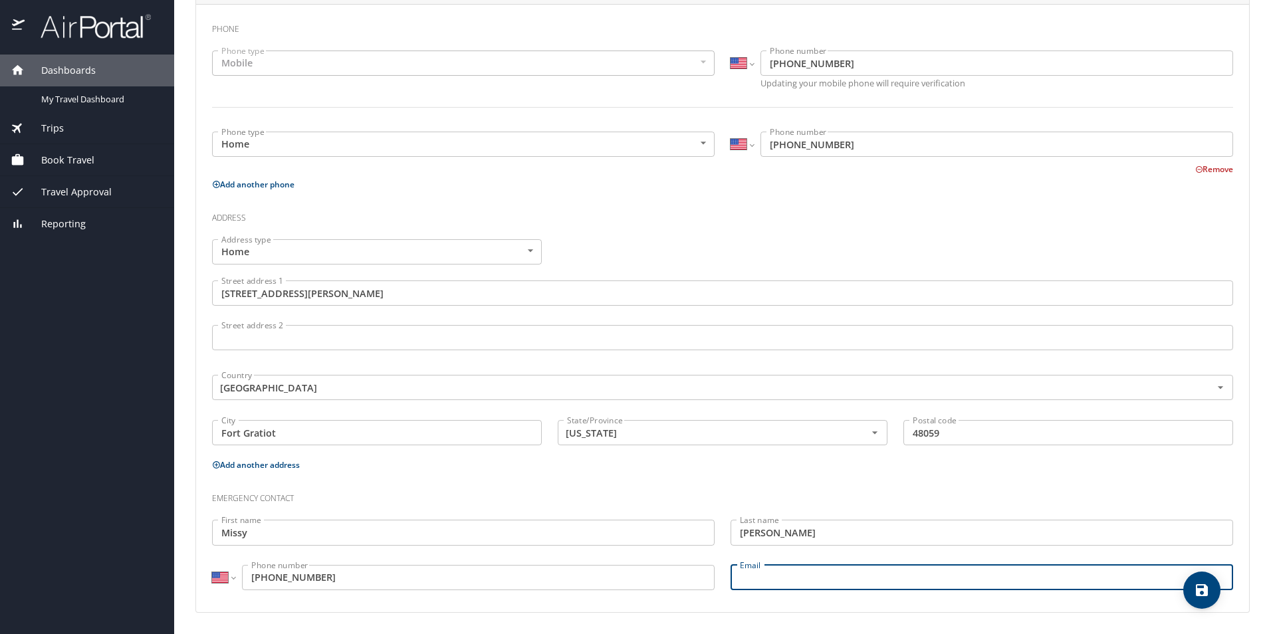
click at [791, 578] on input "Email" at bounding box center [982, 577] width 503 height 25
type input "J"
type input "jiles1977@outlook.com"
click at [1207, 593] on icon "save" at bounding box center [1202, 590] width 12 height 12
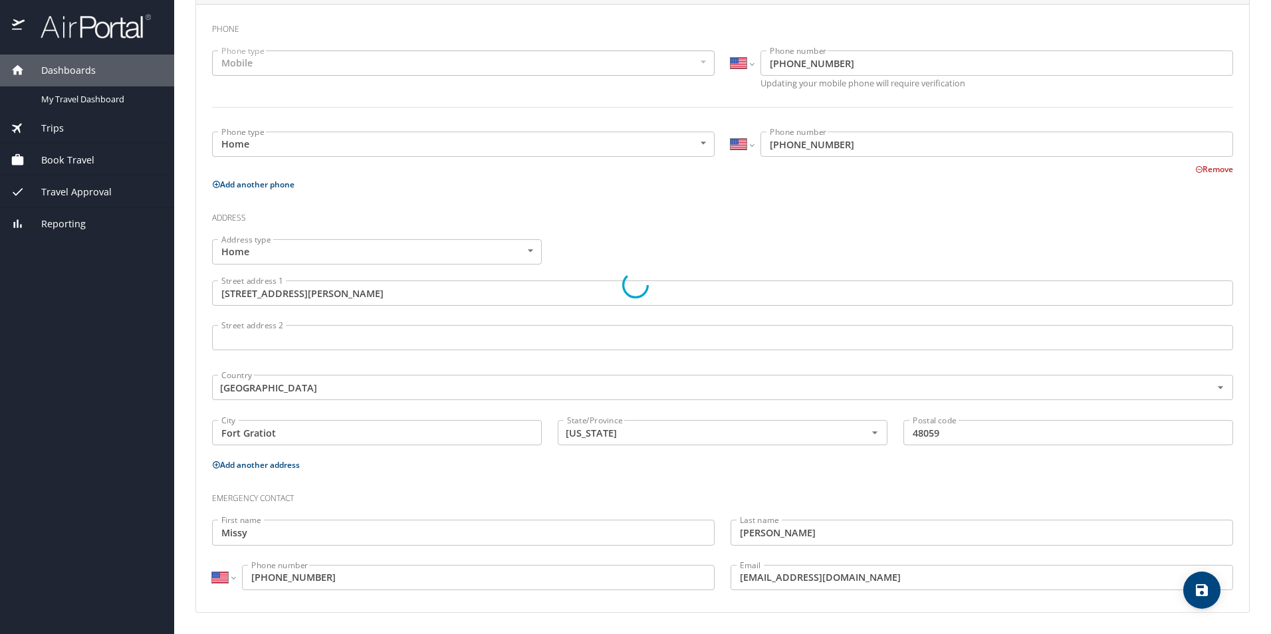
select select "US"
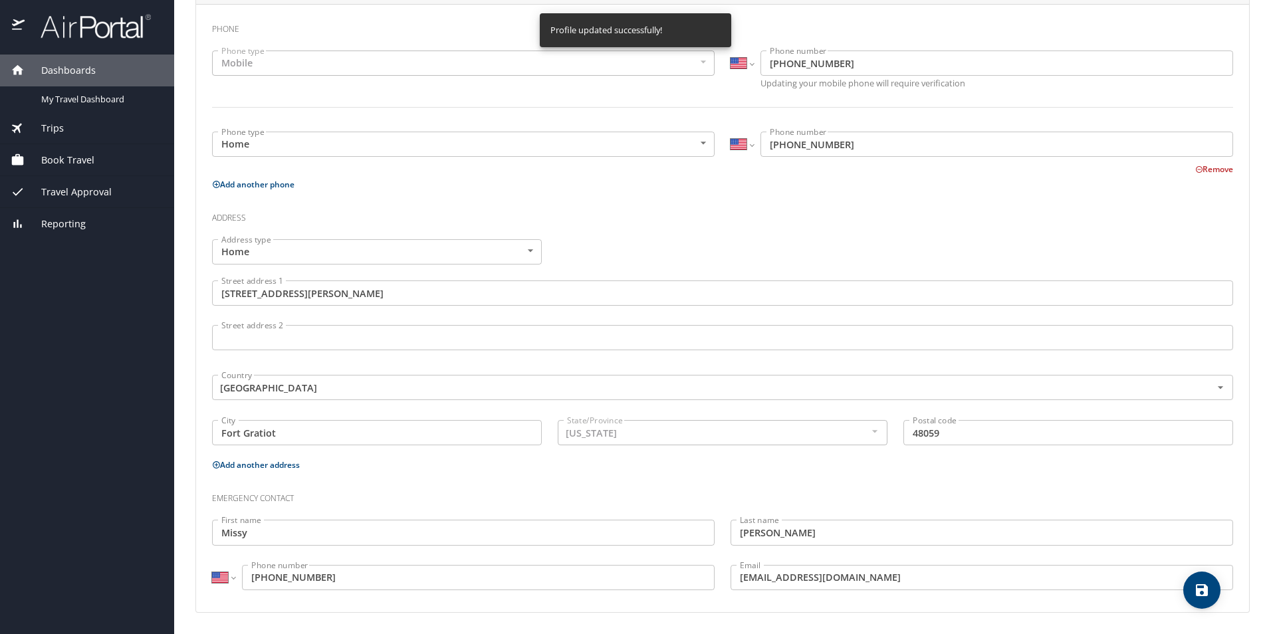
select select "US"
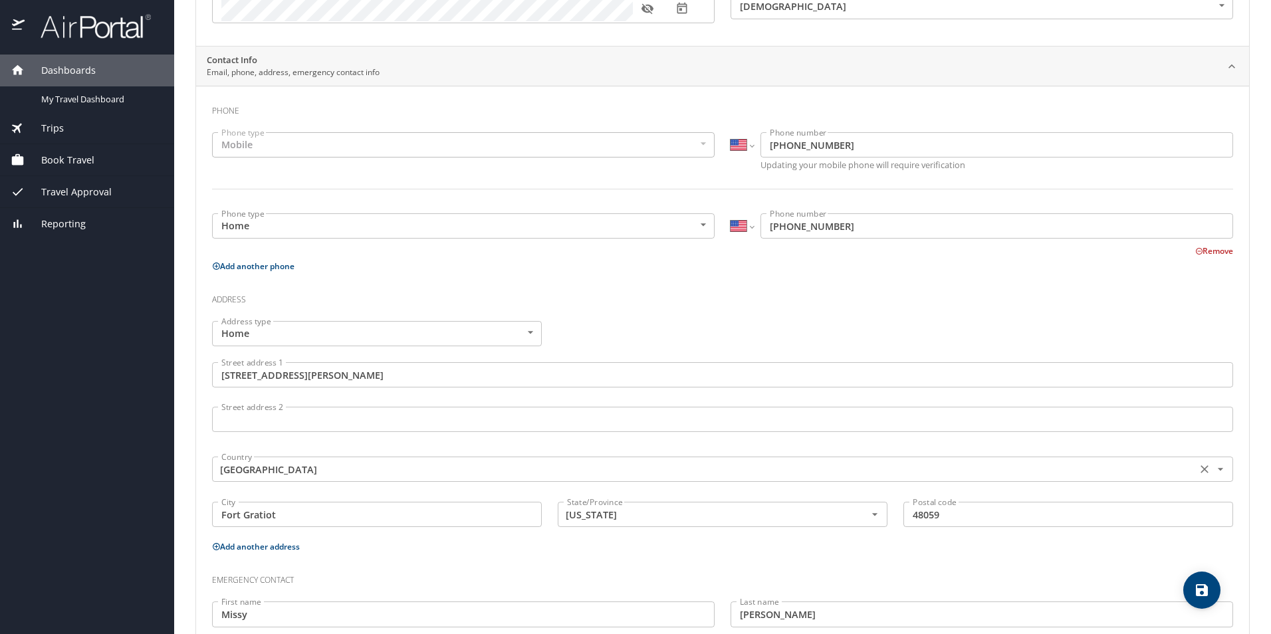
scroll to position [0, 0]
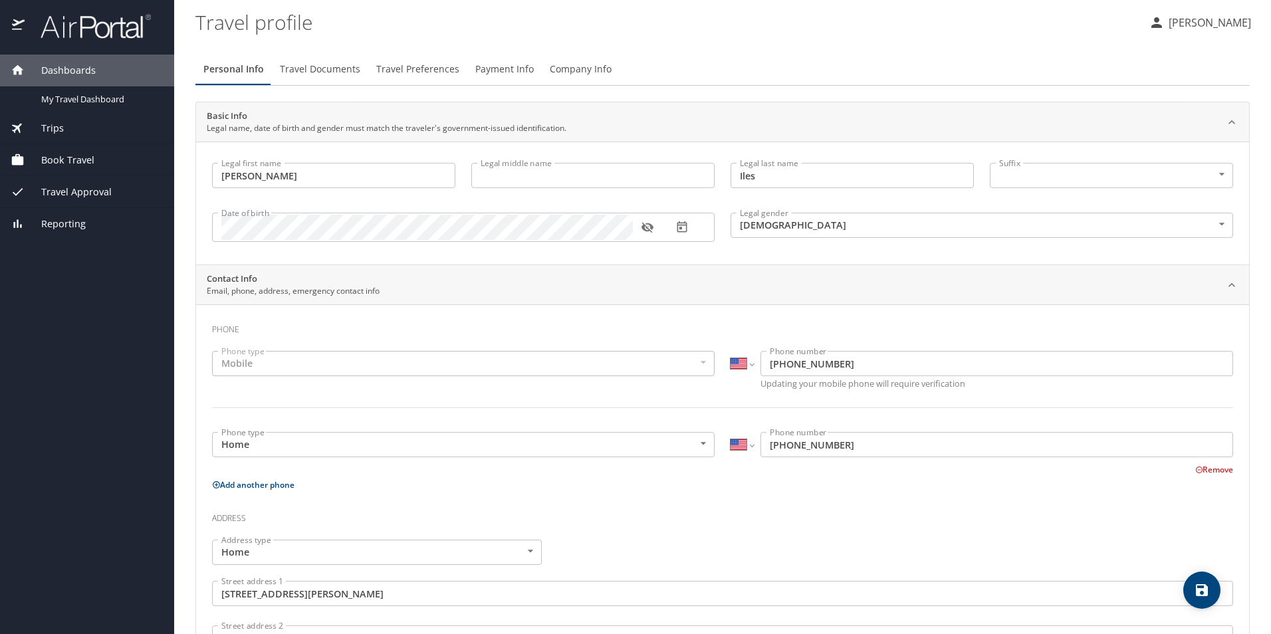
click at [332, 65] on span "Travel Documents" at bounding box center [320, 69] width 80 height 17
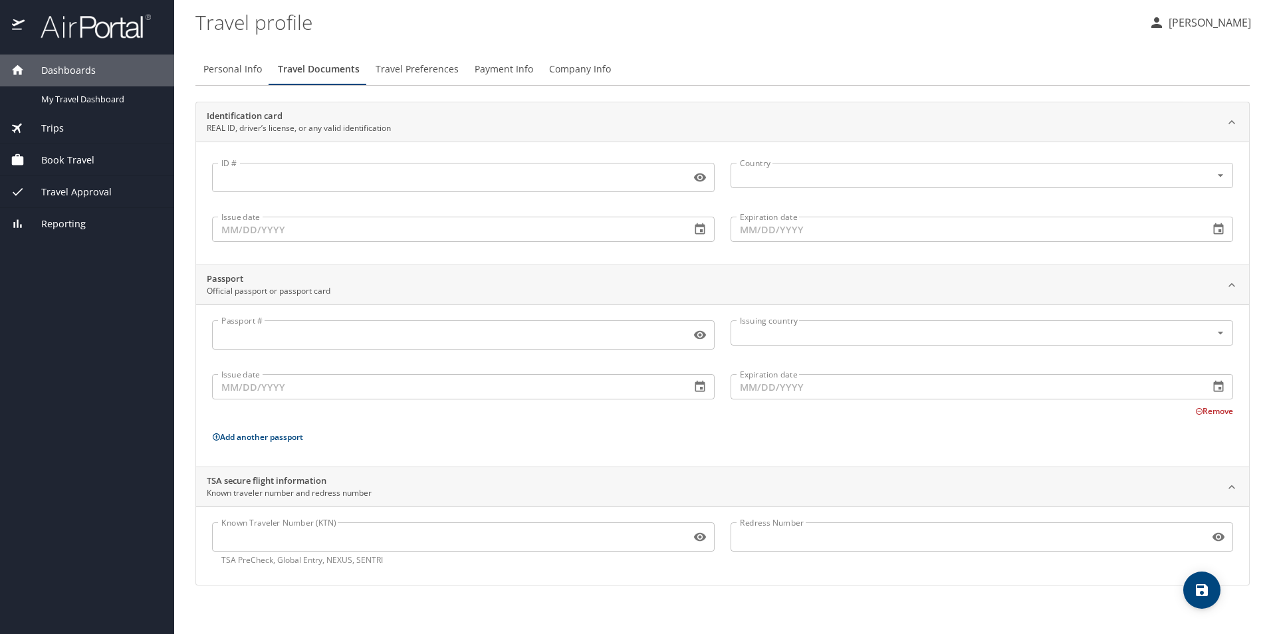
click at [287, 173] on input "ID #" at bounding box center [448, 177] width 473 height 25
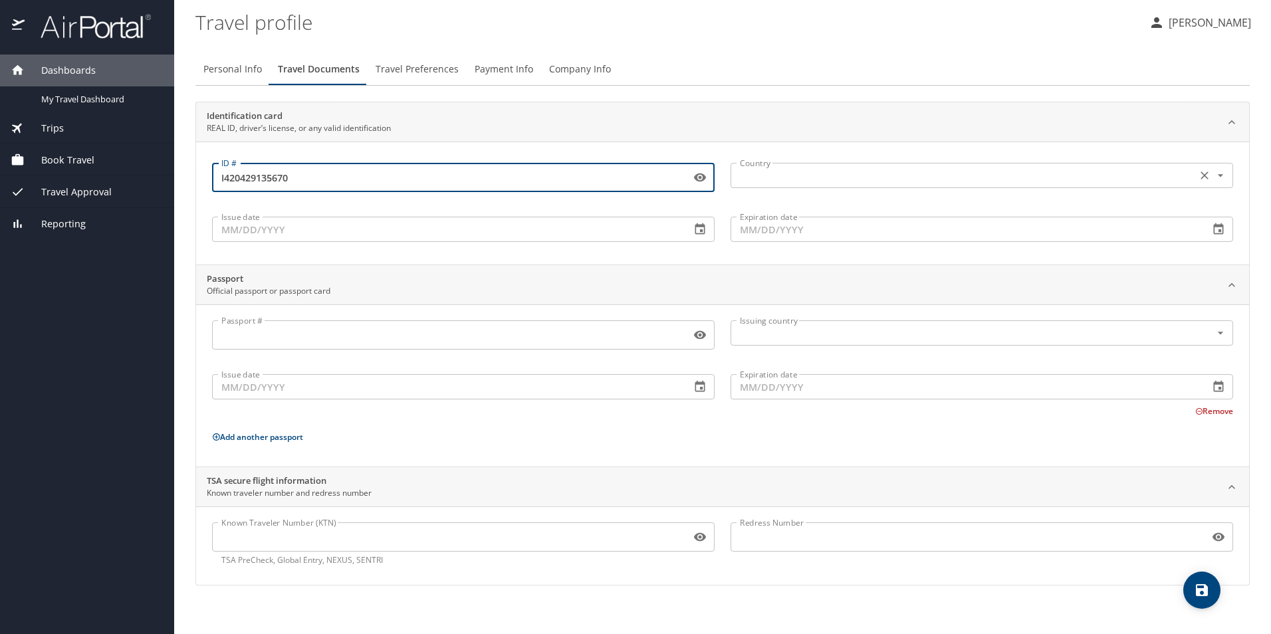
type input "I420429135670"
click at [769, 174] on input "text" at bounding box center [962, 175] width 455 height 17
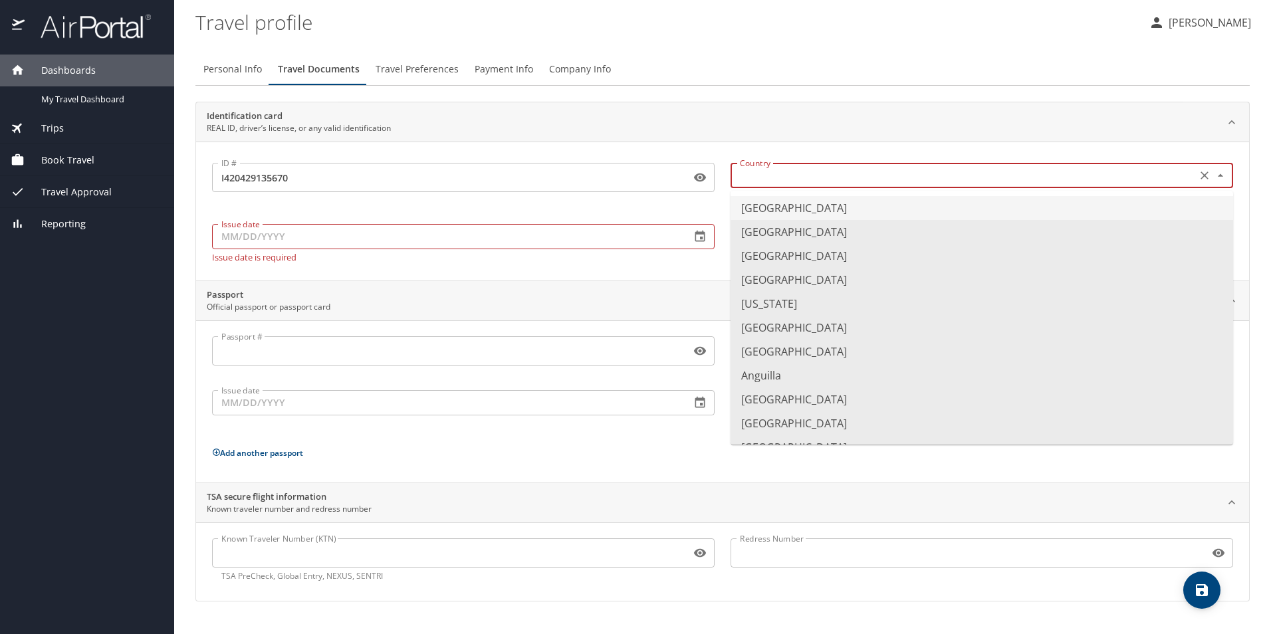
click at [793, 211] on li "United States of America" at bounding box center [982, 208] width 503 height 24
type input "United States of America"
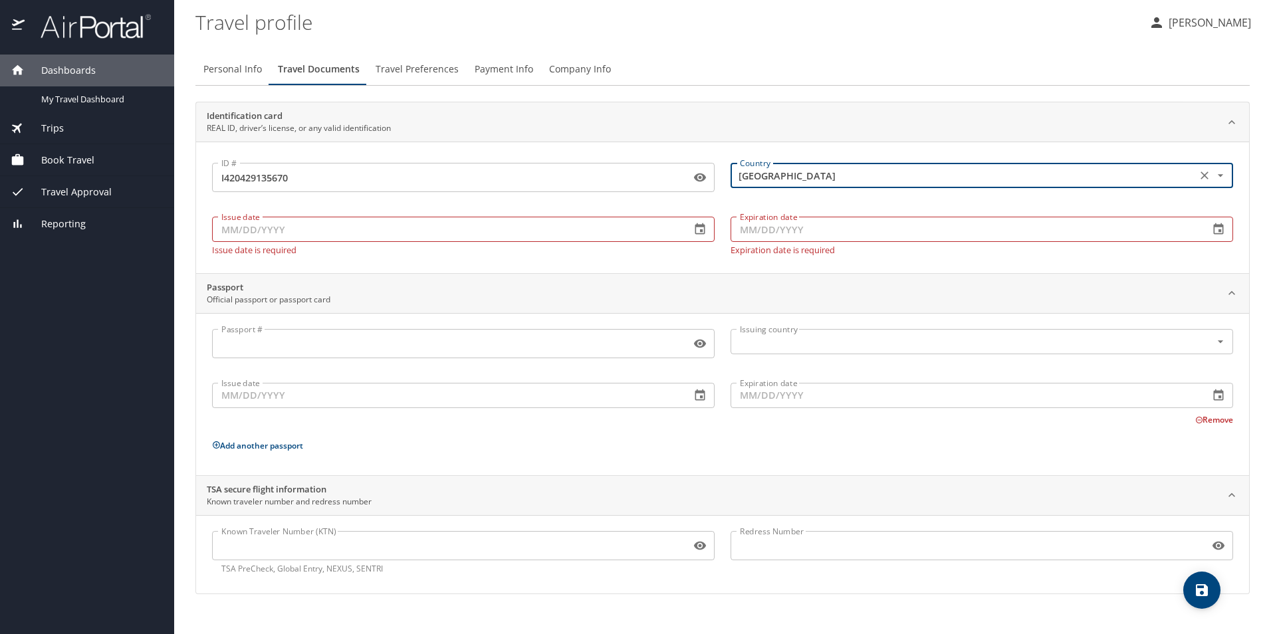
click at [310, 237] on input "Issue date" at bounding box center [446, 229] width 468 height 25
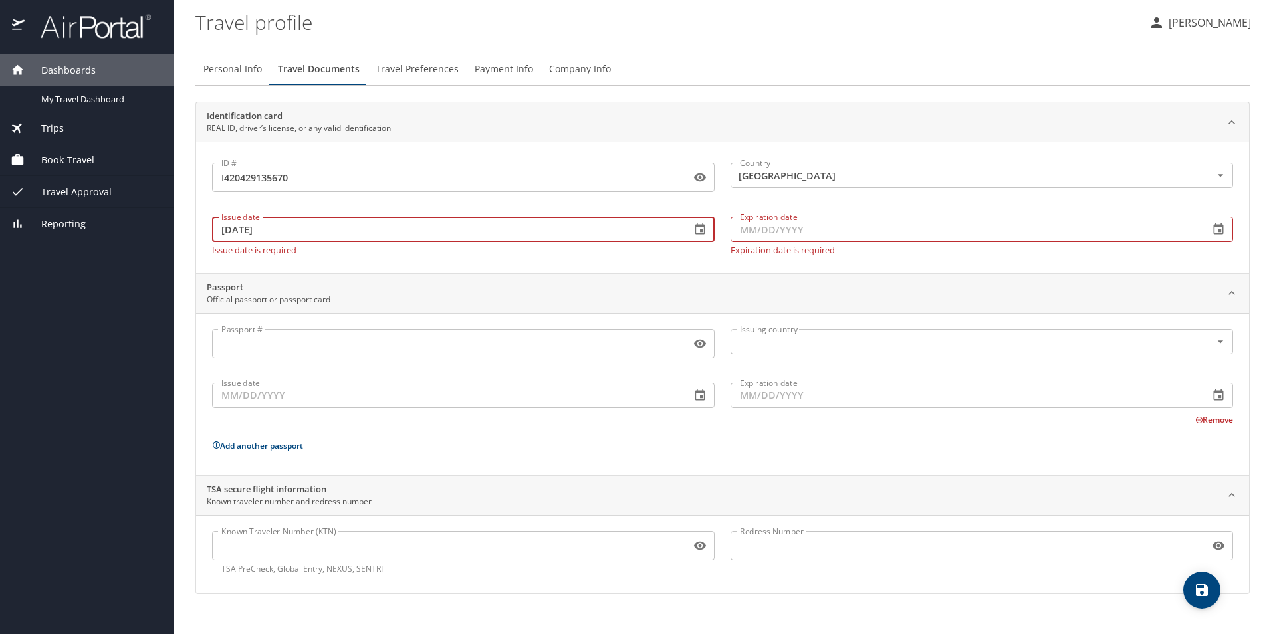
type input "08/09/2022"
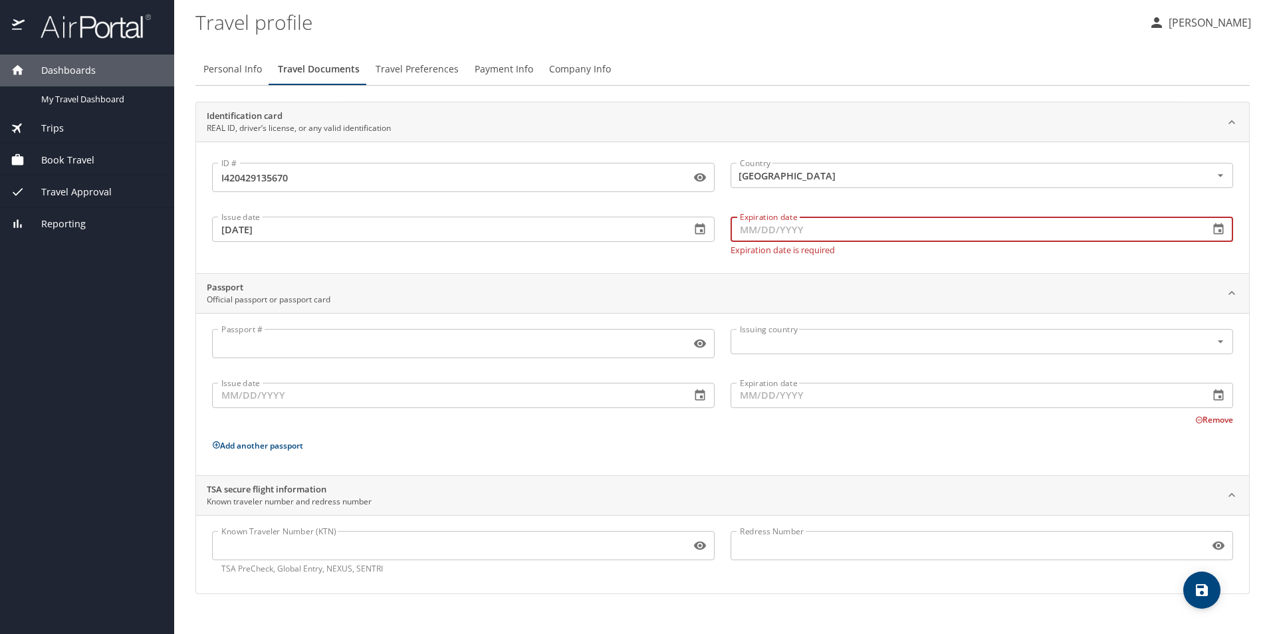
click at [749, 224] on input "Expiration date" at bounding box center [965, 229] width 468 height 25
type input "08/28/2026"
click at [459, 279] on div "Passport Official passport or passport card" at bounding box center [722, 294] width 1053 height 40
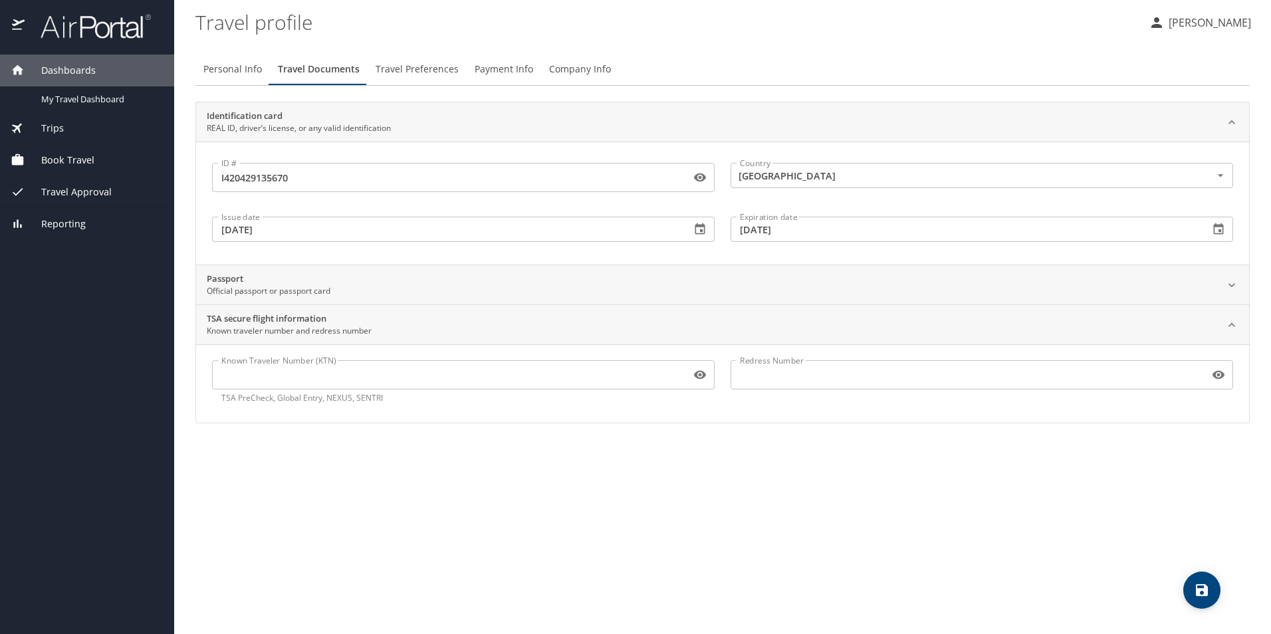
click at [461, 290] on div "Passport Official passport or passport card" at bounding box center [712, 285] width 1011 height 25
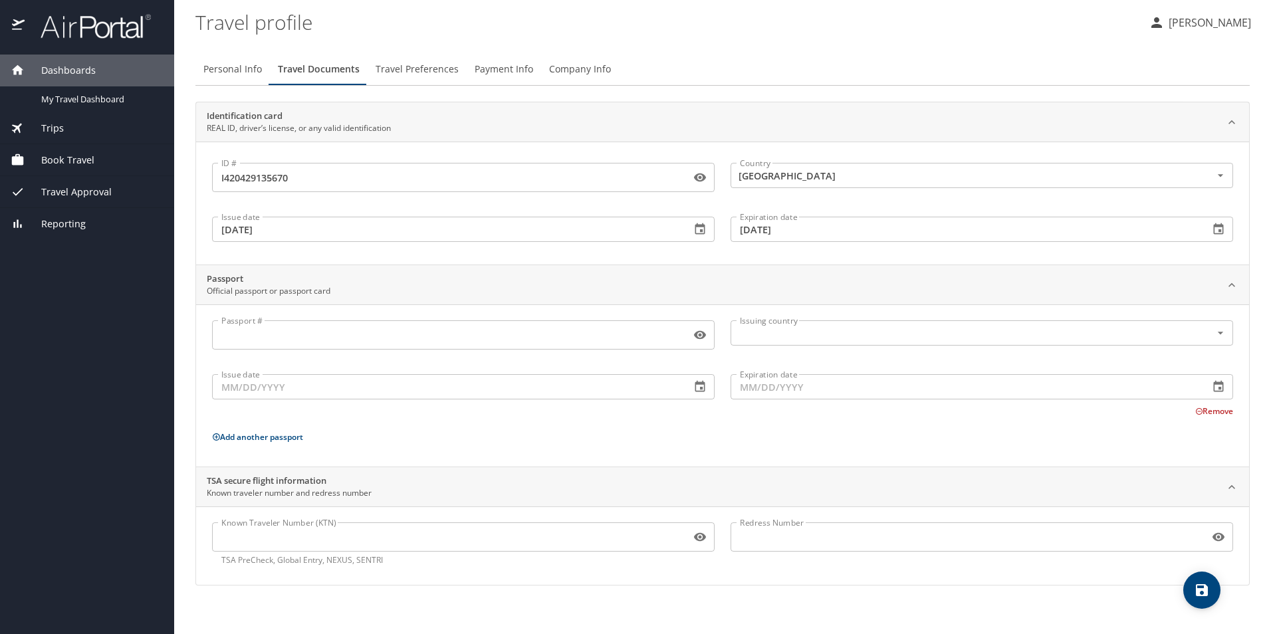
click at [1219, 409] on button "Remove" at bounding box center [1214, 411] width 38 height 11
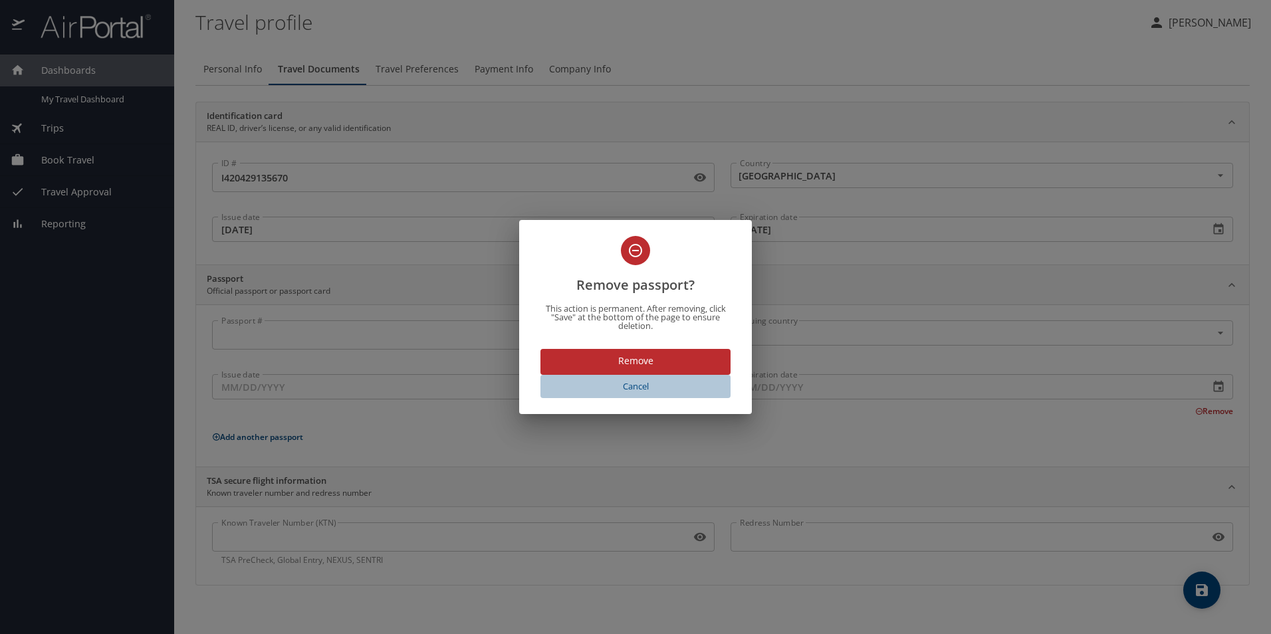
click at [645, 385] on span "Cancel" at bounding box center [636, 386] width 180 height 15
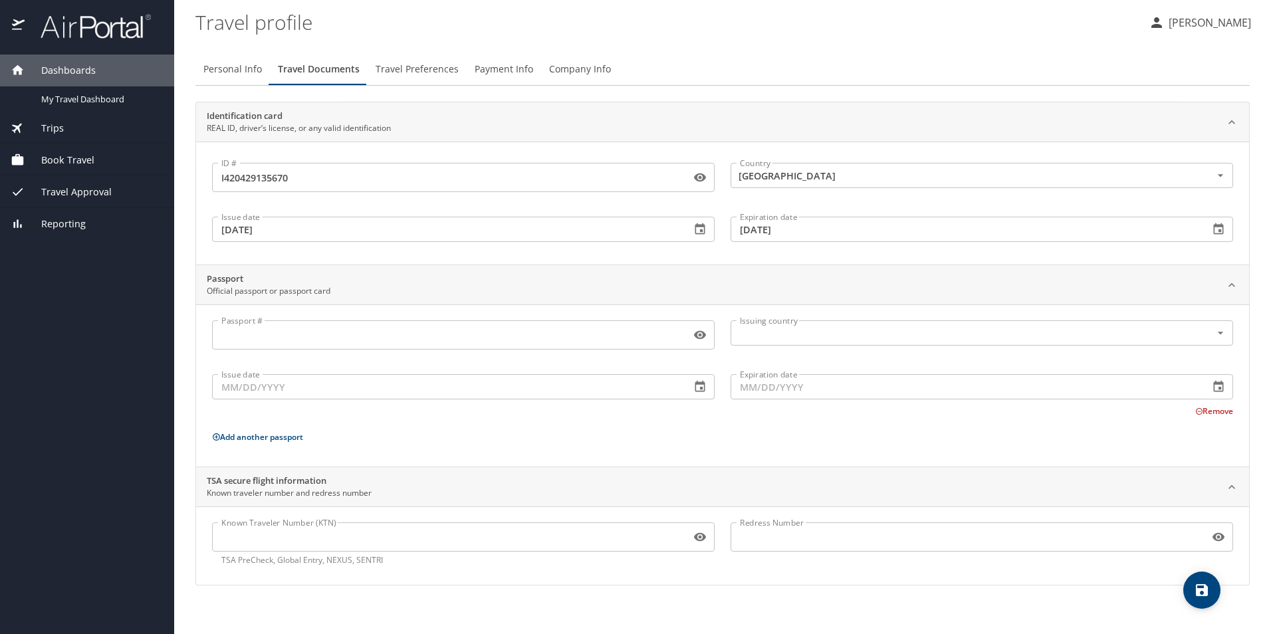
click at [851, 442] on p "Add another passport" at bounding box center [722, 437] width 1021 height 17
click at [410, 66] on span "Travel Preferences" at bounding box center [417, 69] width 83 height 17
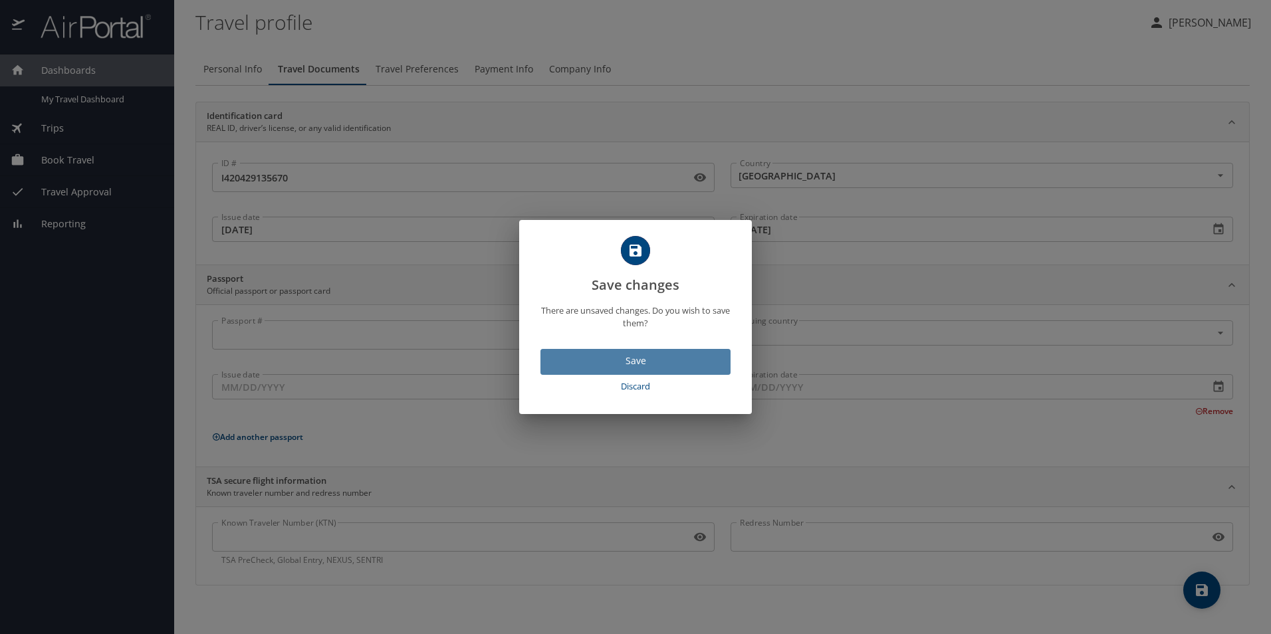
click at [629, 356] on span "Save" at bounding box center [635, 361] width 169 height 17
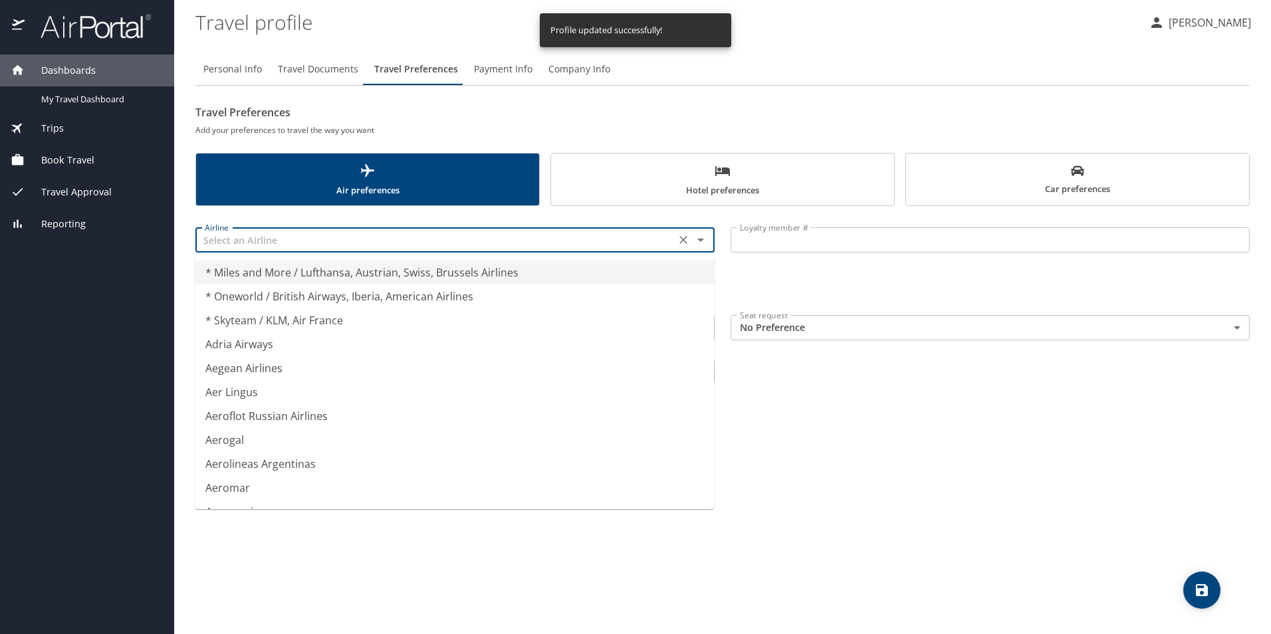
click at [358, 235] on input "text" at bounding box center [435, 239] width 472 height 17
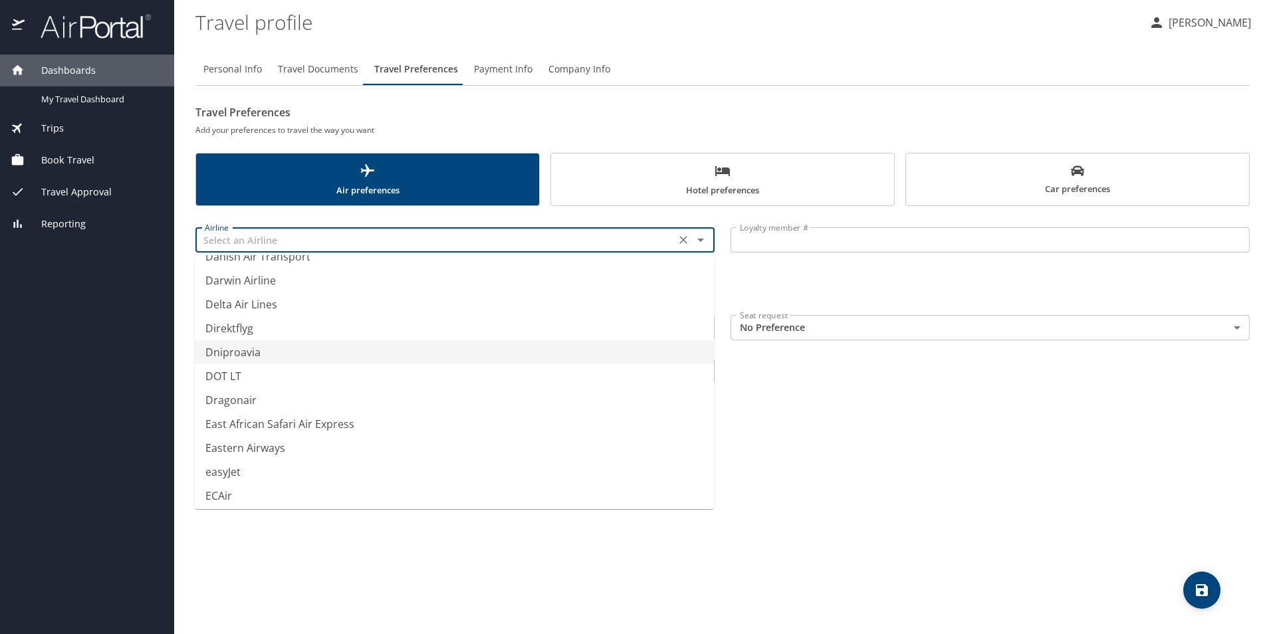
scroll to position [3923, 0]
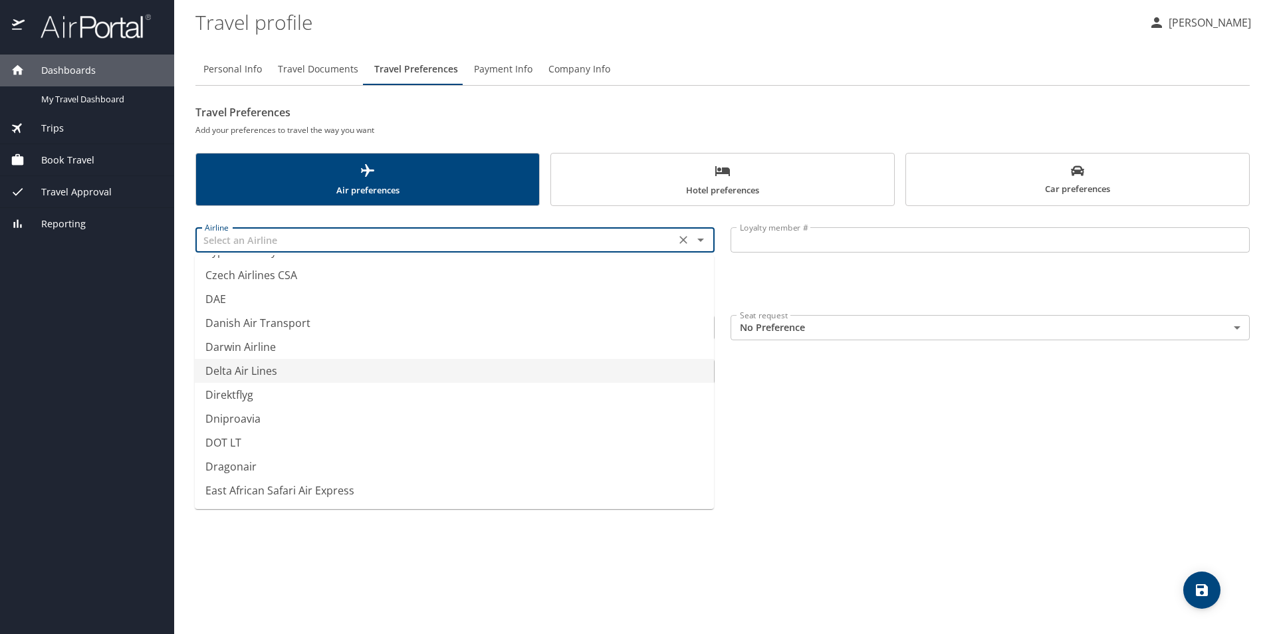
click at [326, 361] on li "Delta Air Lines" at bounding box center [454, 371] width 519 height 24
type input "Delta Air Lines"
click at [473, 323] on div "Preferred departing airport" at bounding box center [454, 327] width 519 height 25
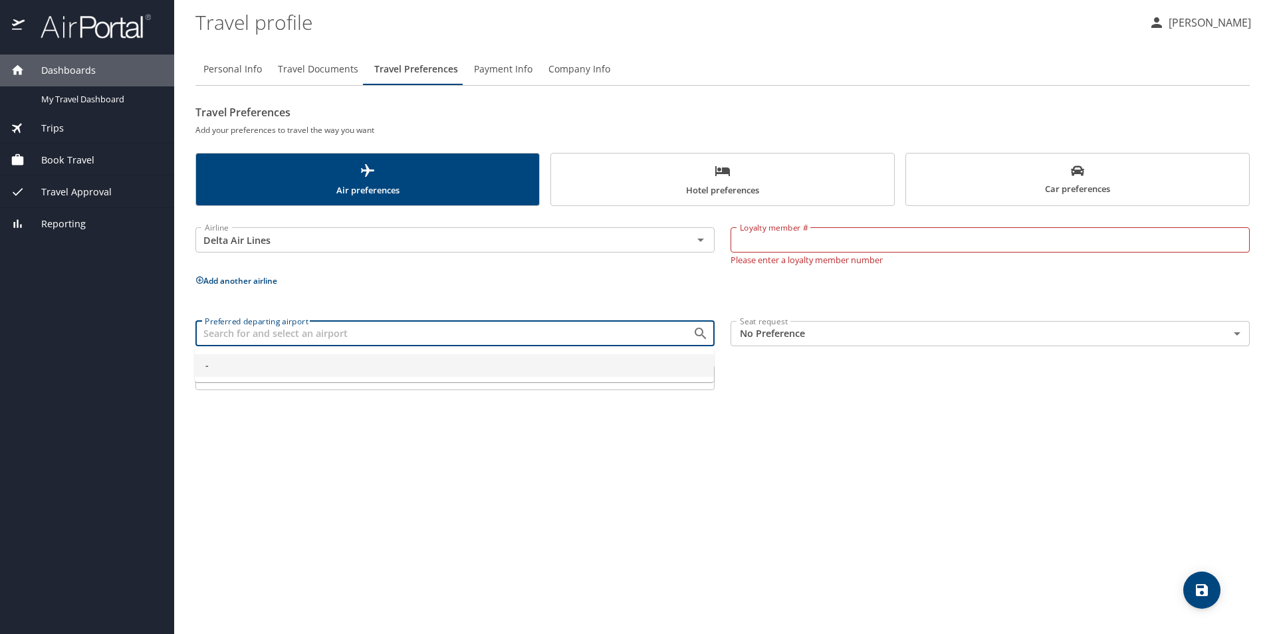
click at [634, 332] on input "Preferred departing airport" at bounding box center [435, 333] width 472 height 17
click at [525, 335] on input "Preferred departing airport" at bounding box center [435, 333] width 472 height 17
type input "-"
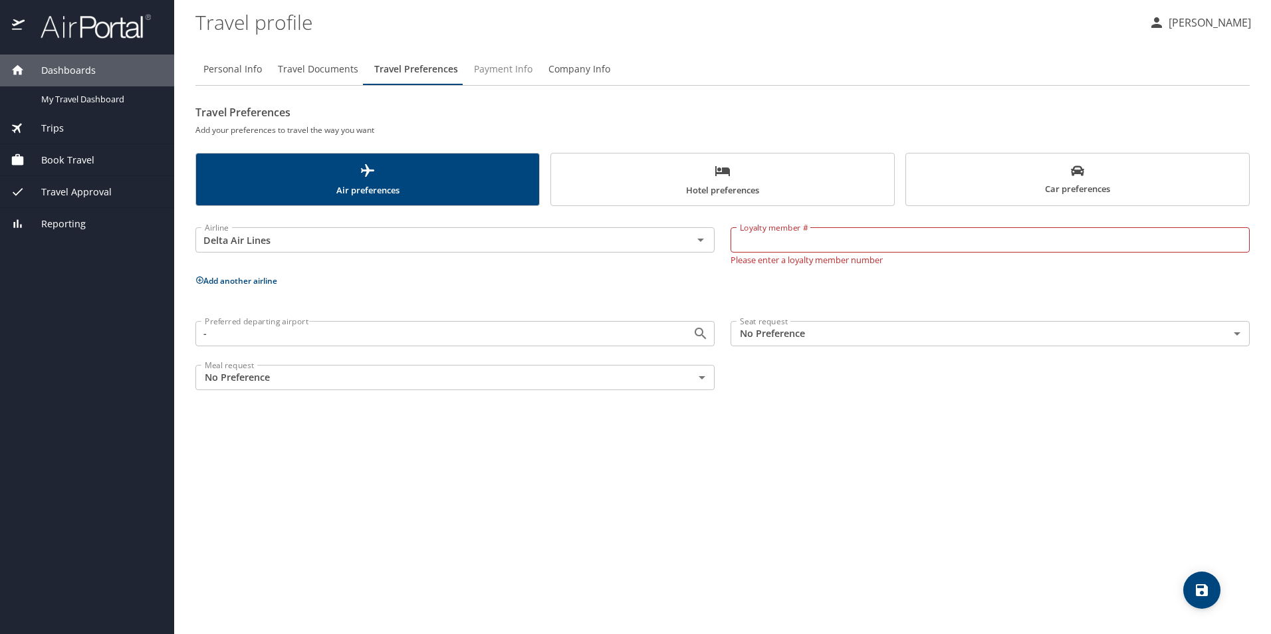
click at [505, 72] on span "Payment Info" at bounding box center [503, 69] width 59 height 17
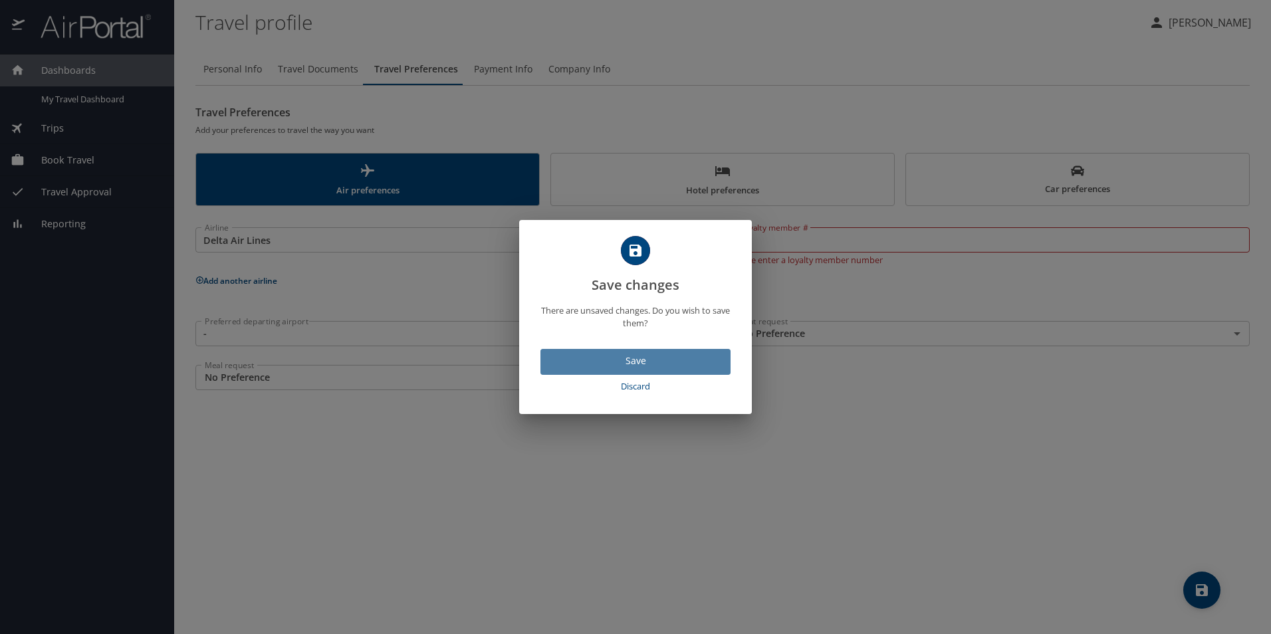
click at [633, 360] on span "Save" at bounding box center [635, 361] width 169 height 17
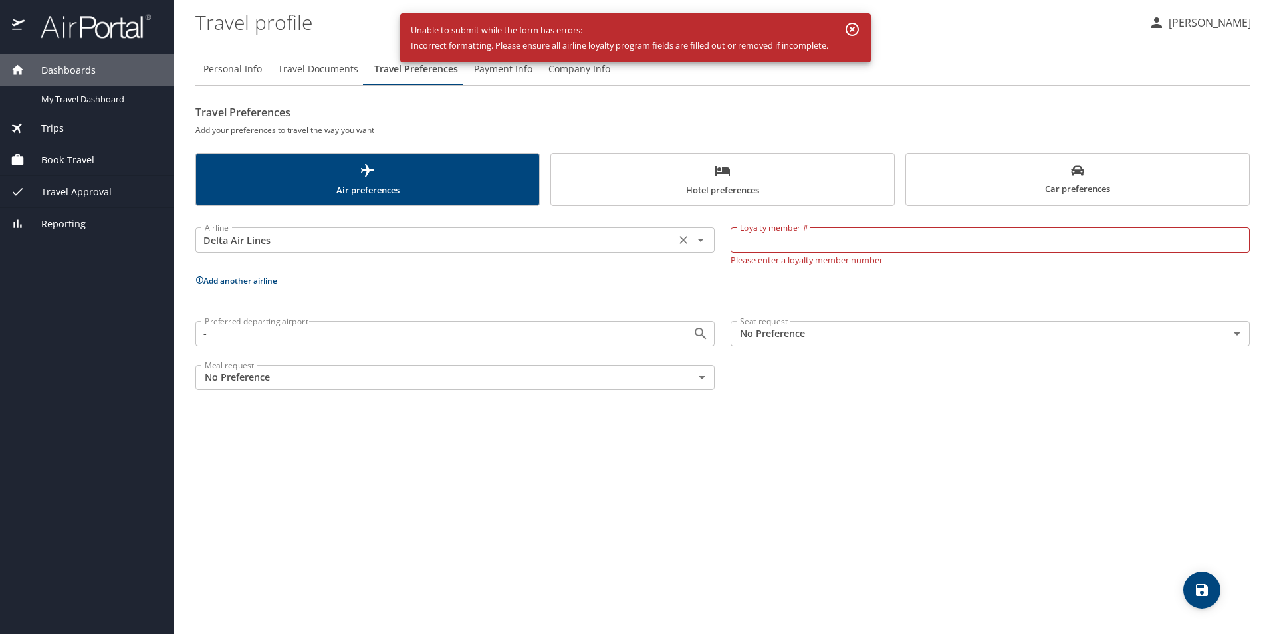
click at [684, 241] on icon "Clear" at bounding box center [683, 240] width 8 height 8
click at [489, 70] on span "Payment Info" at bounding box center [503, 69] width 59 height 17
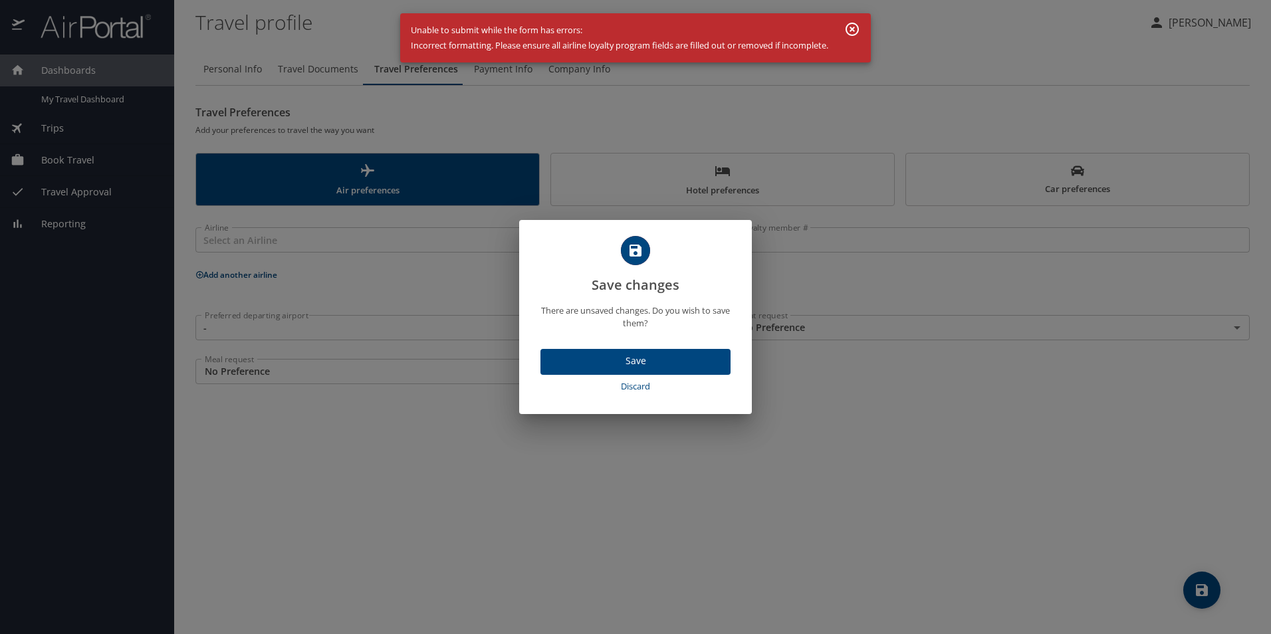
click at [642, 365] on span "Save" at bounding box center [635, 361] width 169 height 17
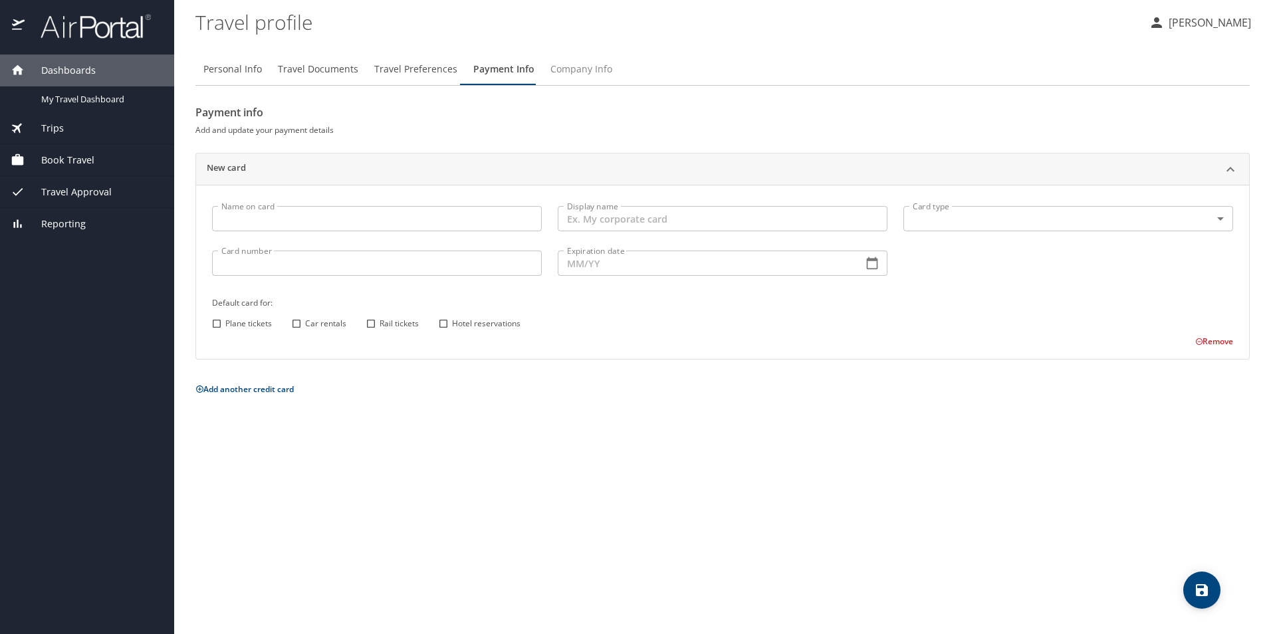
click at [564, 76] on span "Company Info" at bounding box center [582, 69] width 62 height 17
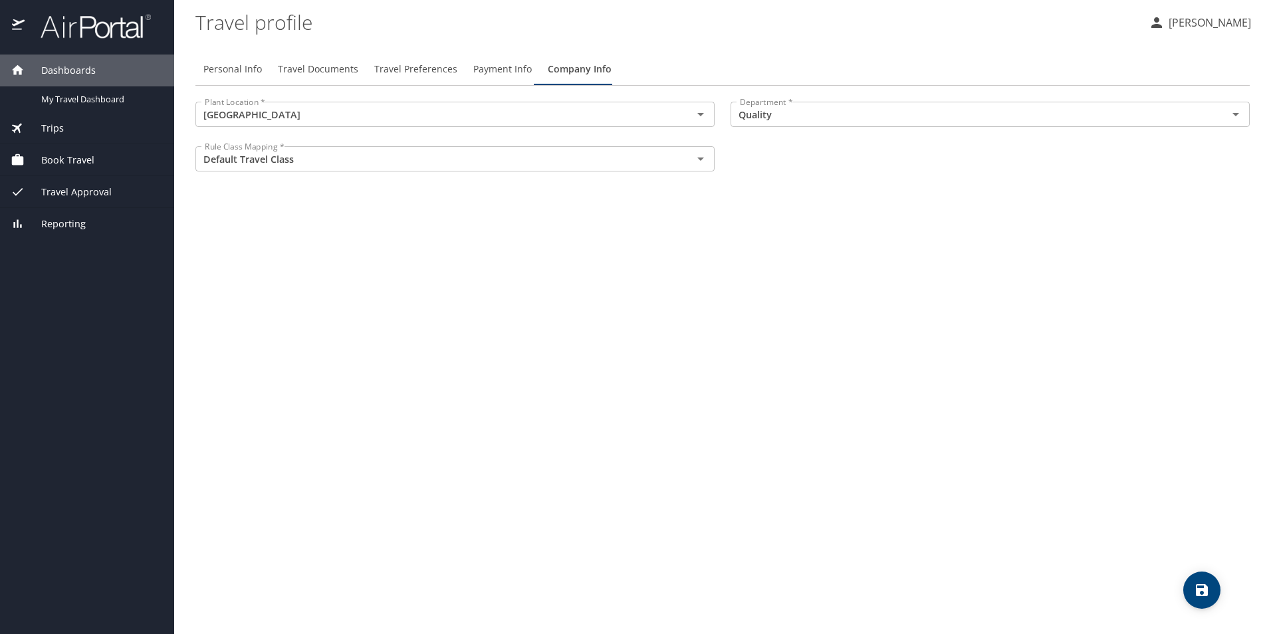
click at [1208, 596] on icon "save" at bounding box center [1202, 590] width 16 height 16
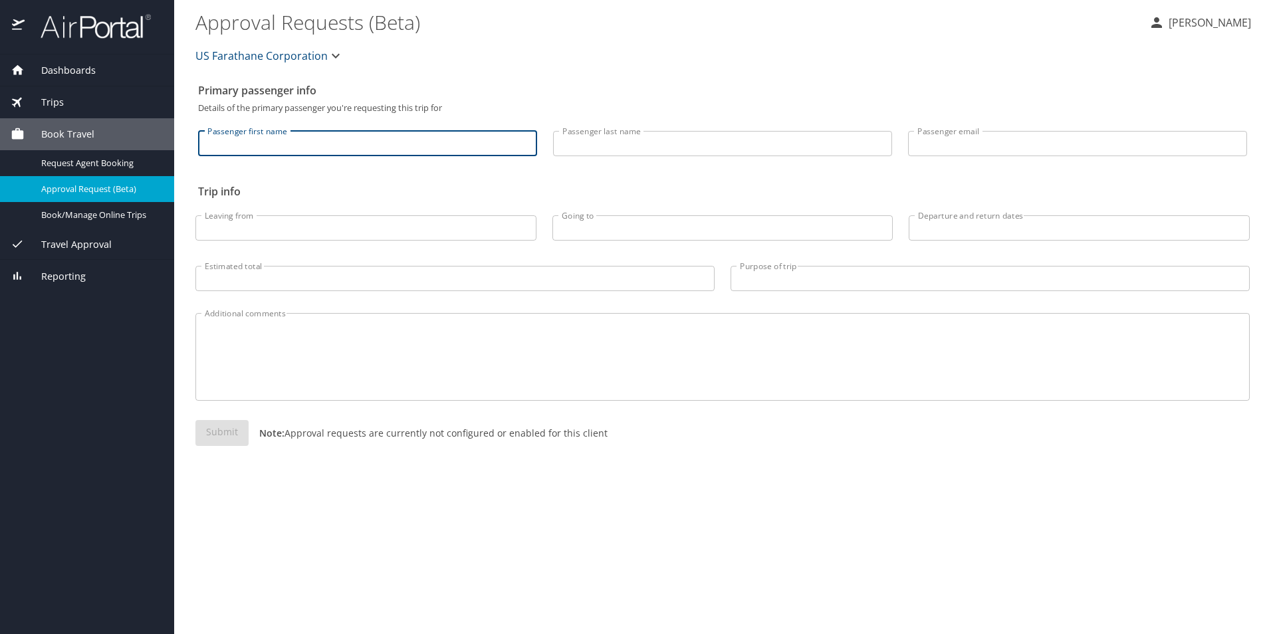
click at [443, 143] on input "Passenger first name" at bounding box center [367, 143] width 339 height 25
type input "[PERSON_NAME]"
type input "Iles"
type input "[PERSON_NAME][EMAIL_ADDRESS][DOMAIN_NAME]"
click at [349, 227] on input "Leaving from" at bounding box center [365, 227] width 341 height 25
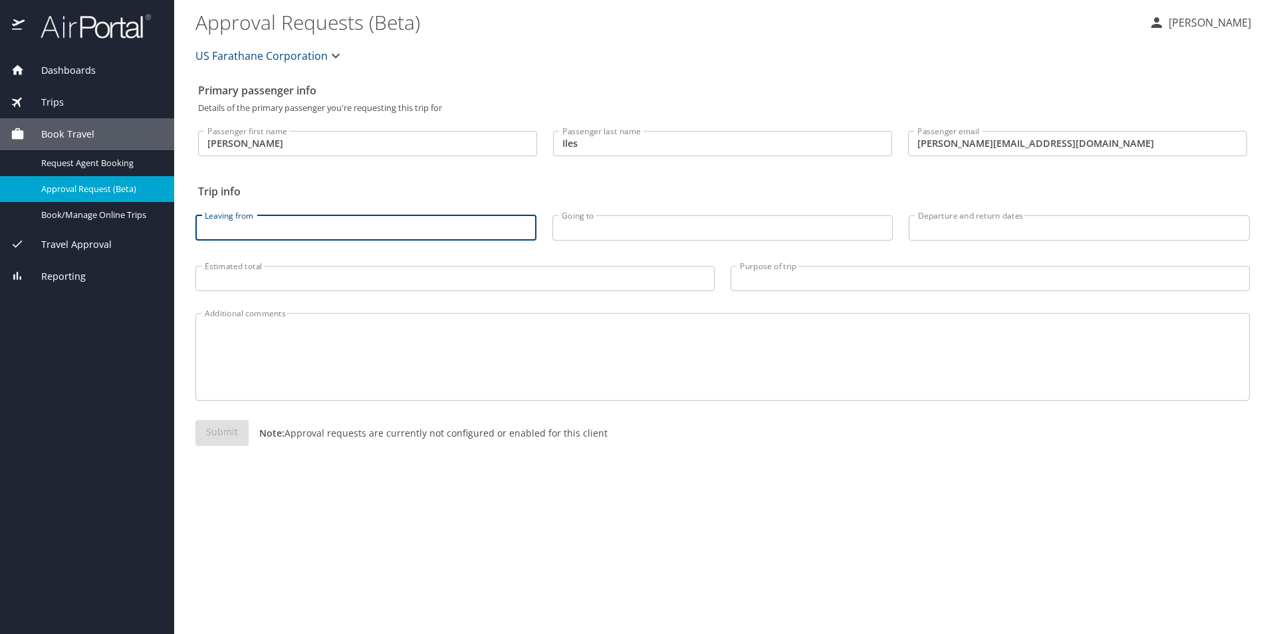
click at [348, 229] on input "Leaving from" at bounding box center [365, 227] width 341 height 25
type input "dETROIT"
click at [605, 237] on input "Going to" at bounding box center [723, 227] width 341 height 25
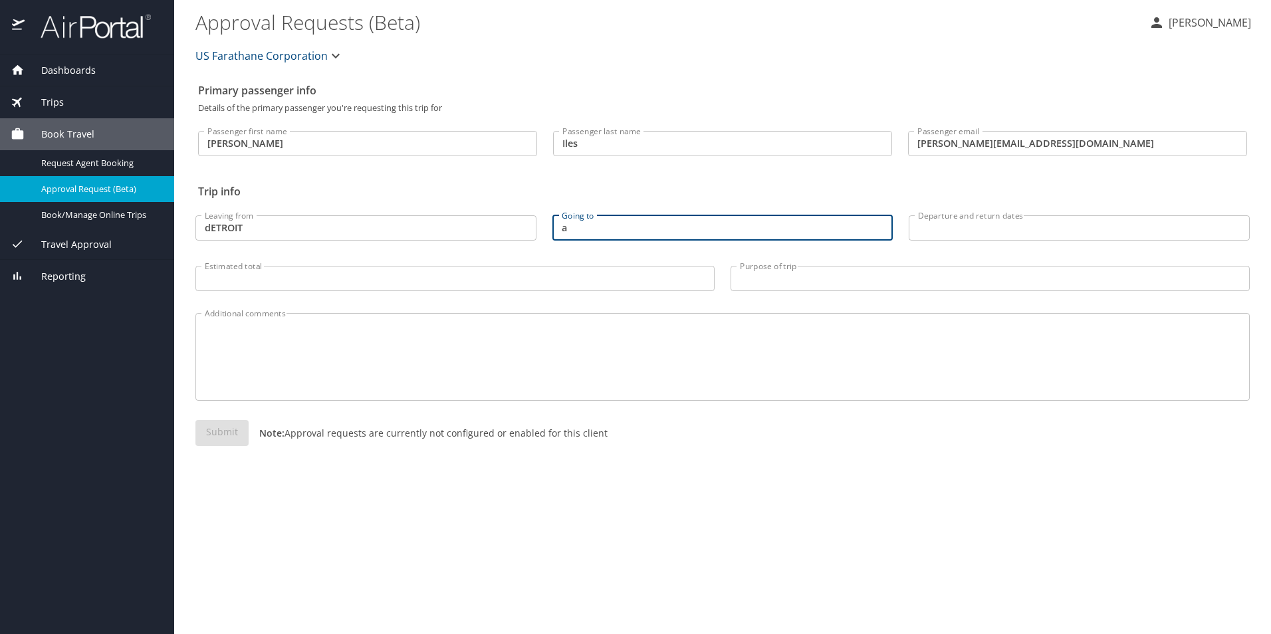
type input "a"
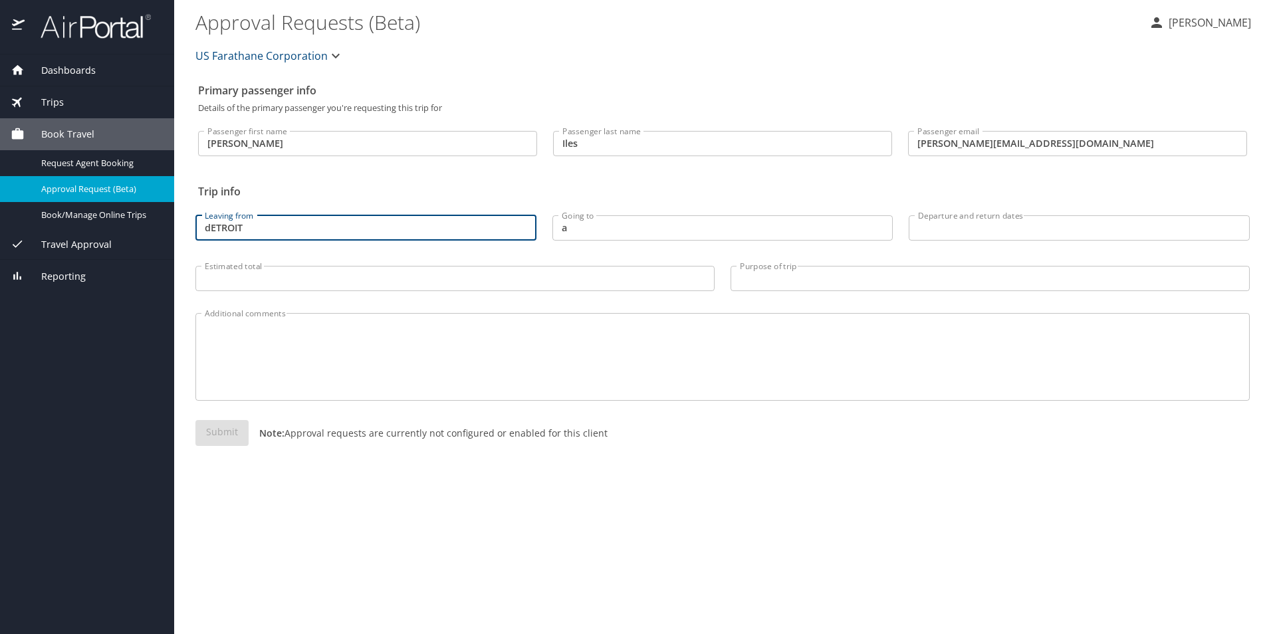
drag, startPoint x: 251, startPoint y: 227, endPoint x: 151, endPoint y: 229, distance: 100.4
click at [151, 229] on div "Dashboards My Travel Dashboard Trips Current / Future Trips Past Trips Trips Mi…" at bounding box center [635, 317] width 1271 height 634
type input "Detroit [GEOGRAPHIC_DATA]"
click at [576, 234] on input "a" at bounding box center [723, 227] width 341 height 25
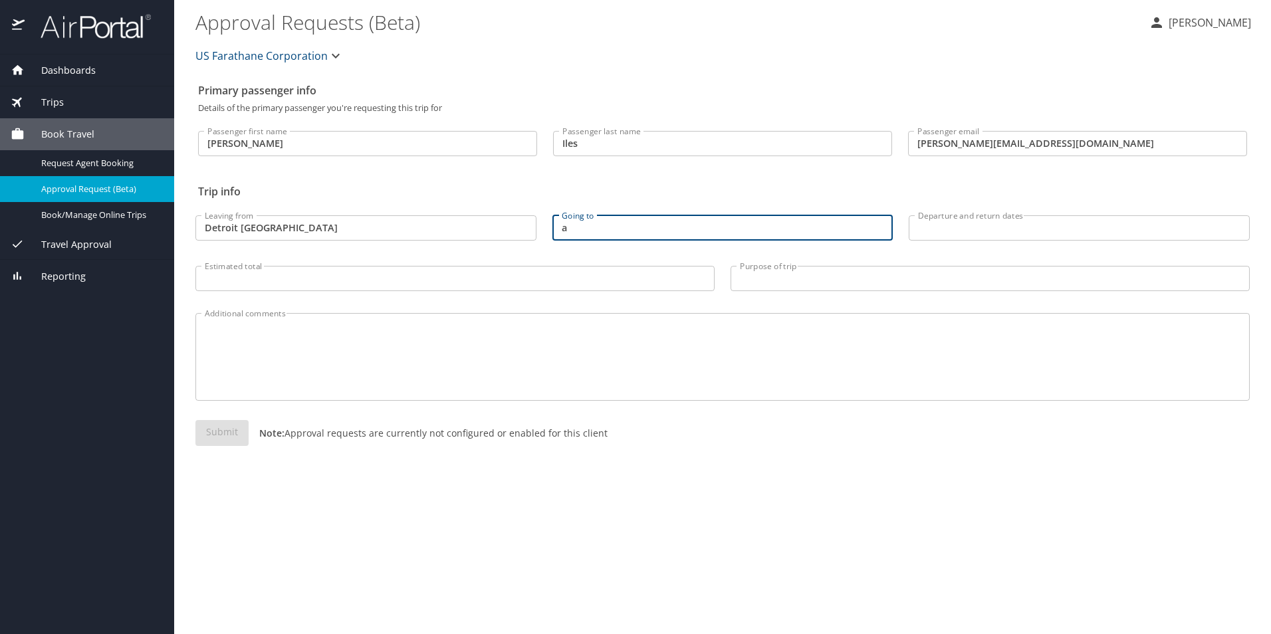
drag, startPoint x: 578, startPoint y: 231, endPoint x: 555, endPoint y: 231, distance: 22.6
click at [555, 231] on input "a" at bounding box center [723, 227] width 341 height 25
type input "a"
type input "Austin MI"
click at [990, 229] on input "Departure and return dates" at bounding box center [1079, 227] width 341 height 25
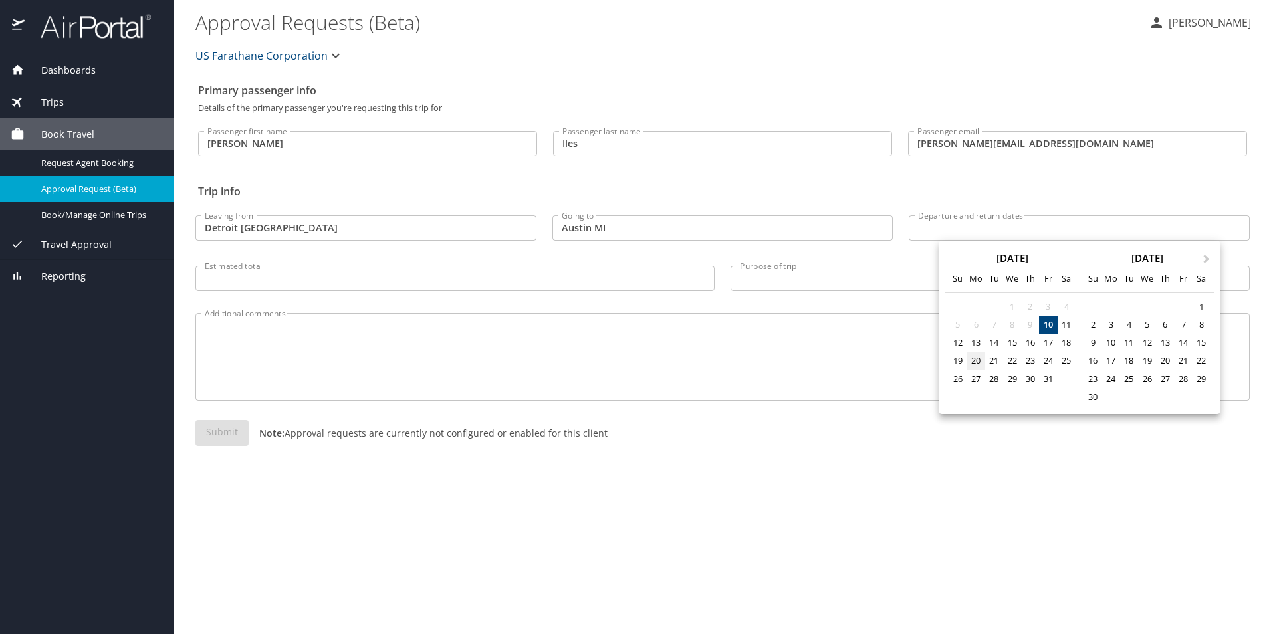
click at [977, 364] on div "20" at bounding box center [976, 361] width 18 height 18
click at [1029, 362] on div "23" at bounding box center [1030, 361] width 18 height 18
type input "[DATE] 🠦 [DATE]"
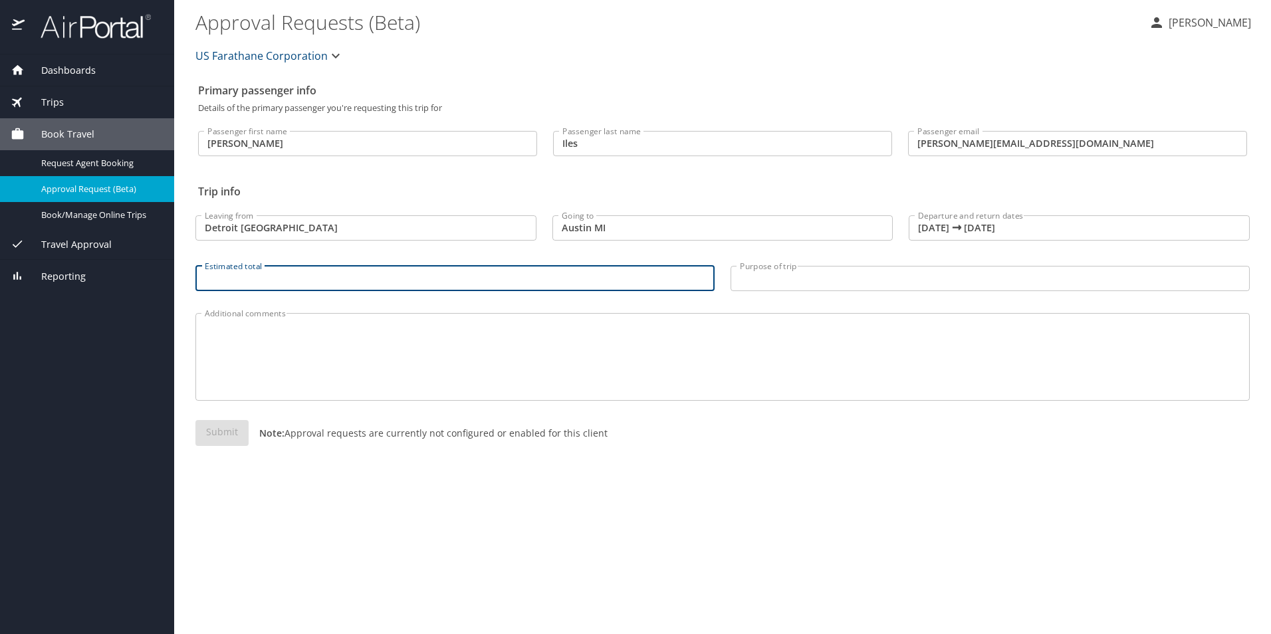
click at [289, 285] on input "Estimated total" at bounding box center [454, 278] width 519 height 25
click at [763, 284] on input "Purpose of trip" at bounding box center [990, 278] width 519 height 25
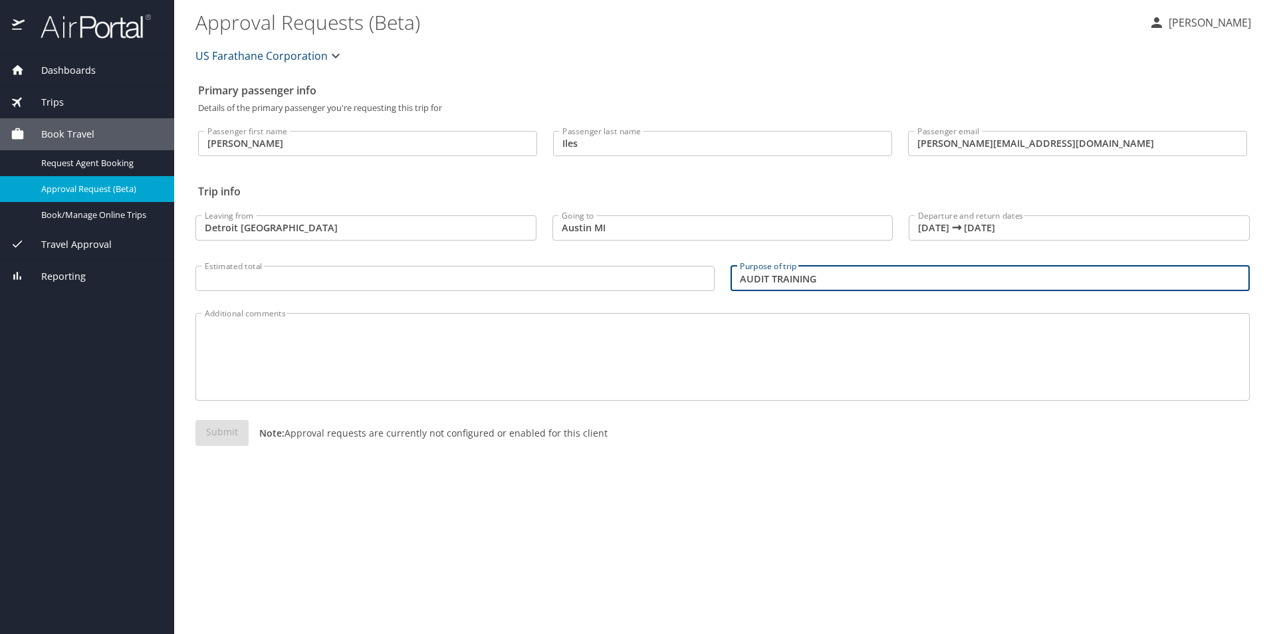
type input "AUDIT TRAINING"
click at [360, 349] on textarea "Additional comments" at bounding box center [723, 357] width 1036 height 63
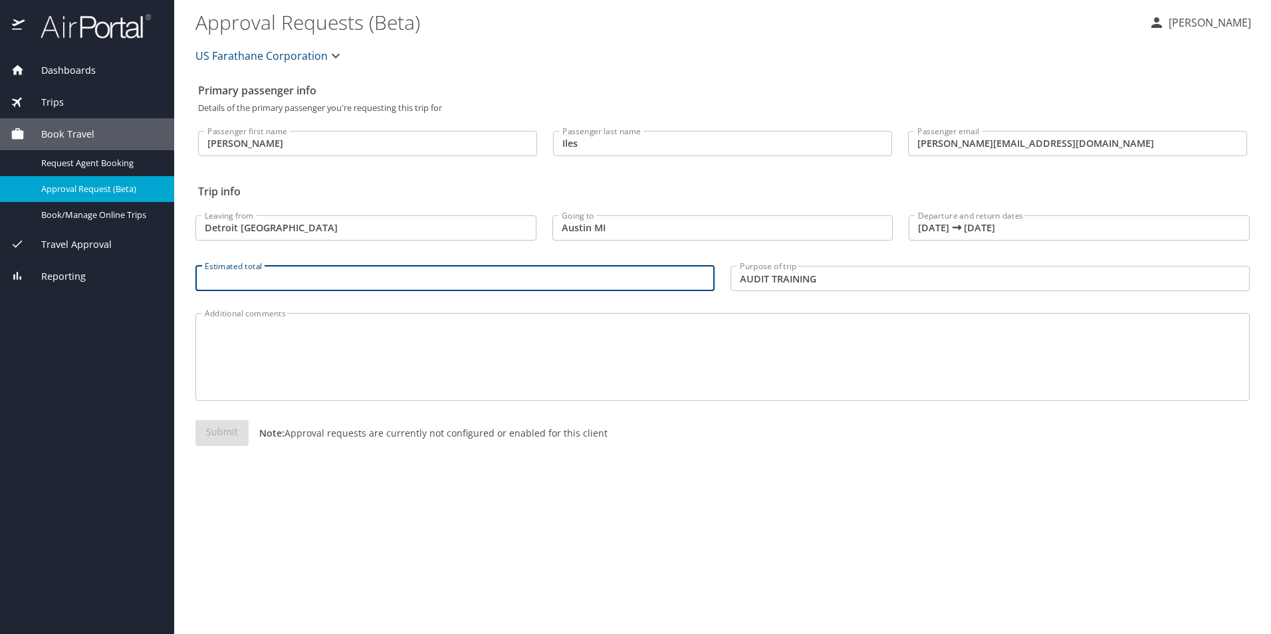
click at [266, 279] on input "Estimated total" at bounding box center [454, 278] width 519 height 25
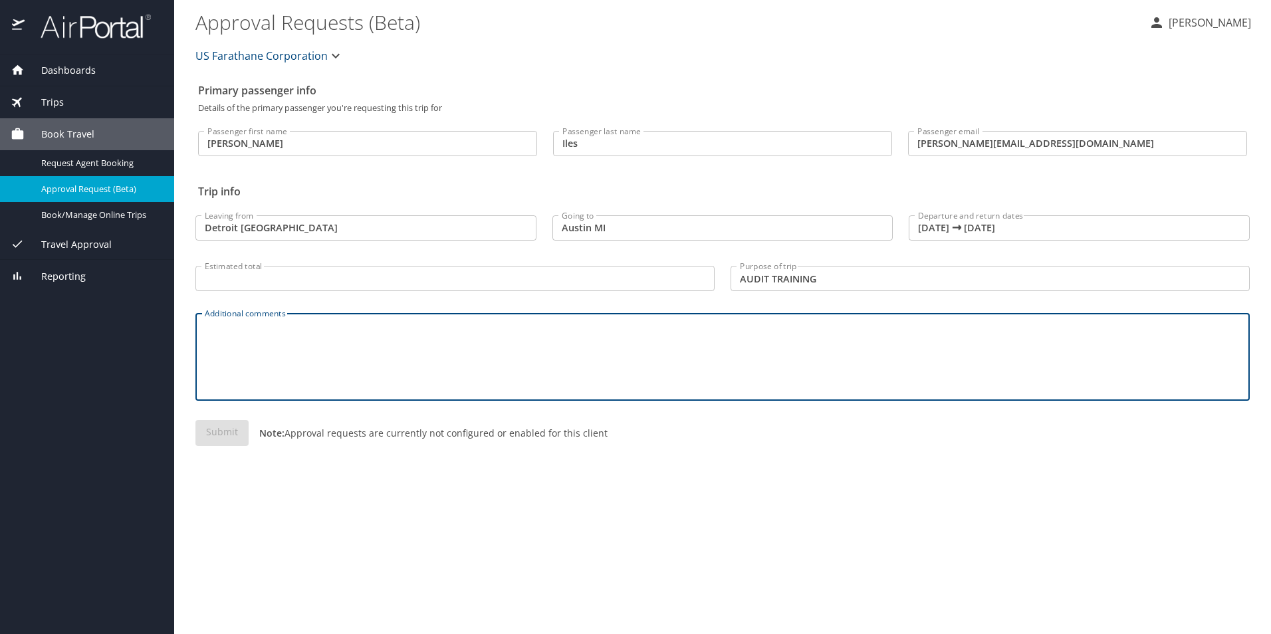
click at [286, 333] on textarea "Additional comments" at bounding box center [723, 357] width 1036 height 63
click at [255, 275] on input "Estimated total" at bounding box center [454, 278] width 519 height 25
